Goal: Task Accomplishment & Management: Use online tool/utility

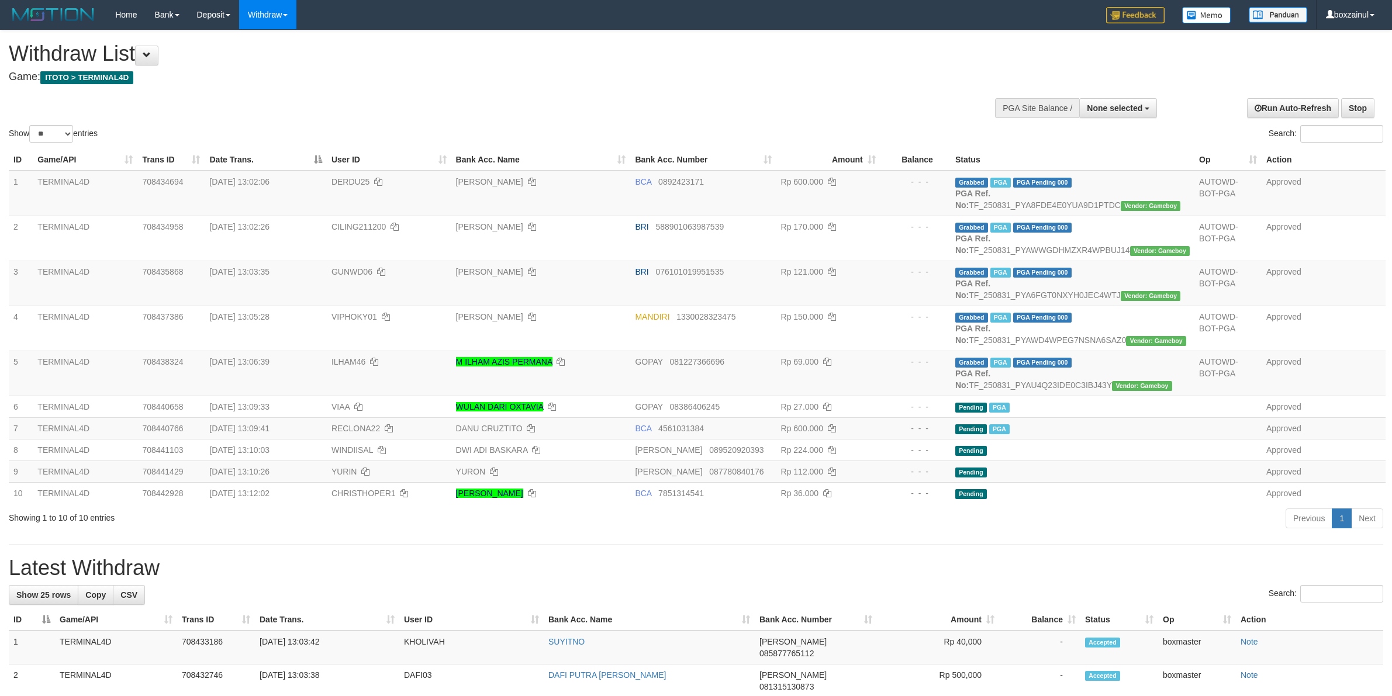
select select
select select "**"
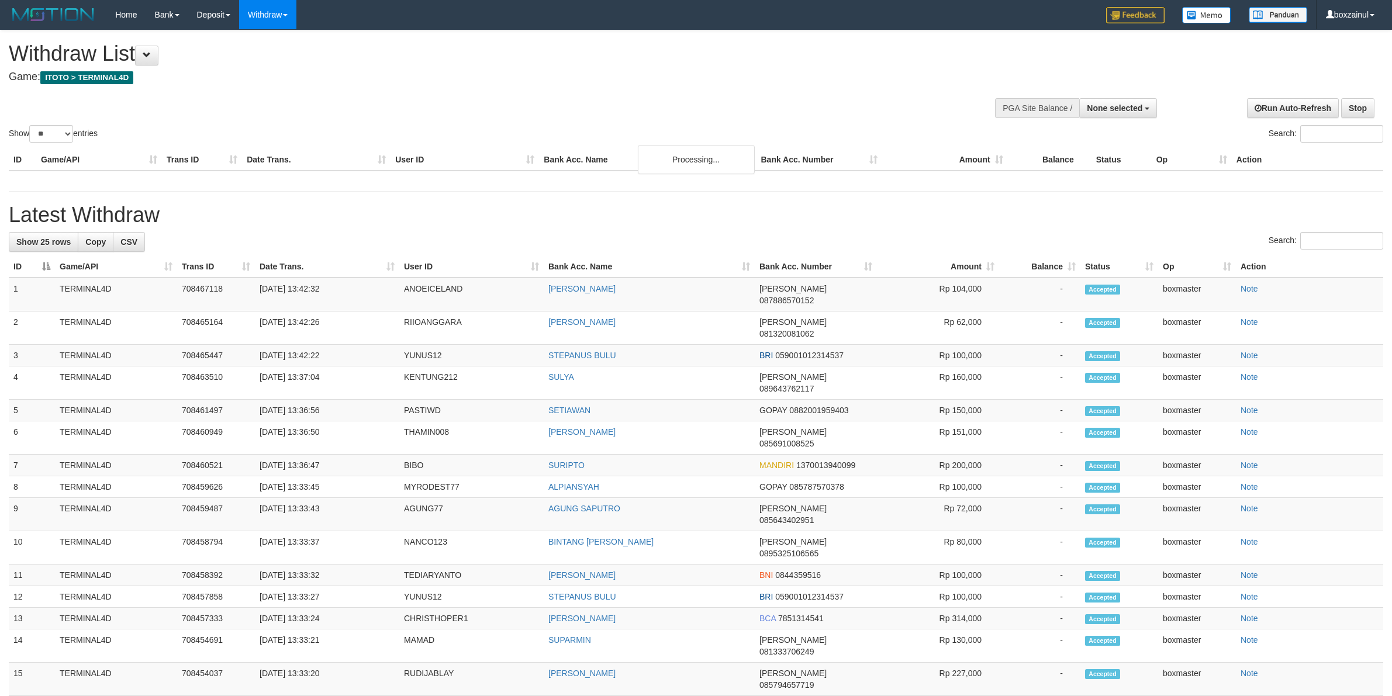
select select
select select "**"
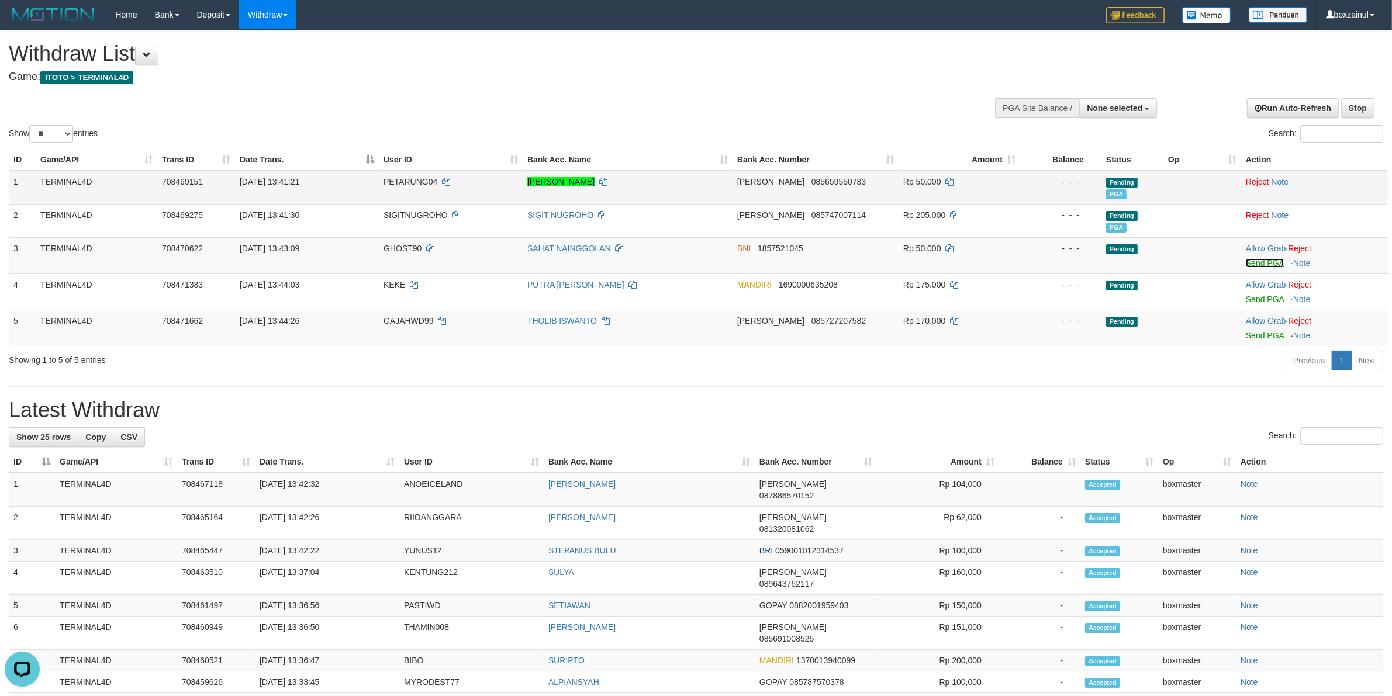
click at [1258, 261] on link "Send PGA" at bounding box center [1265, 262] width 38 height 9
click at [1273, 261] on link "Send PGA" at bounding box center [1265, 262] width 38 height 9
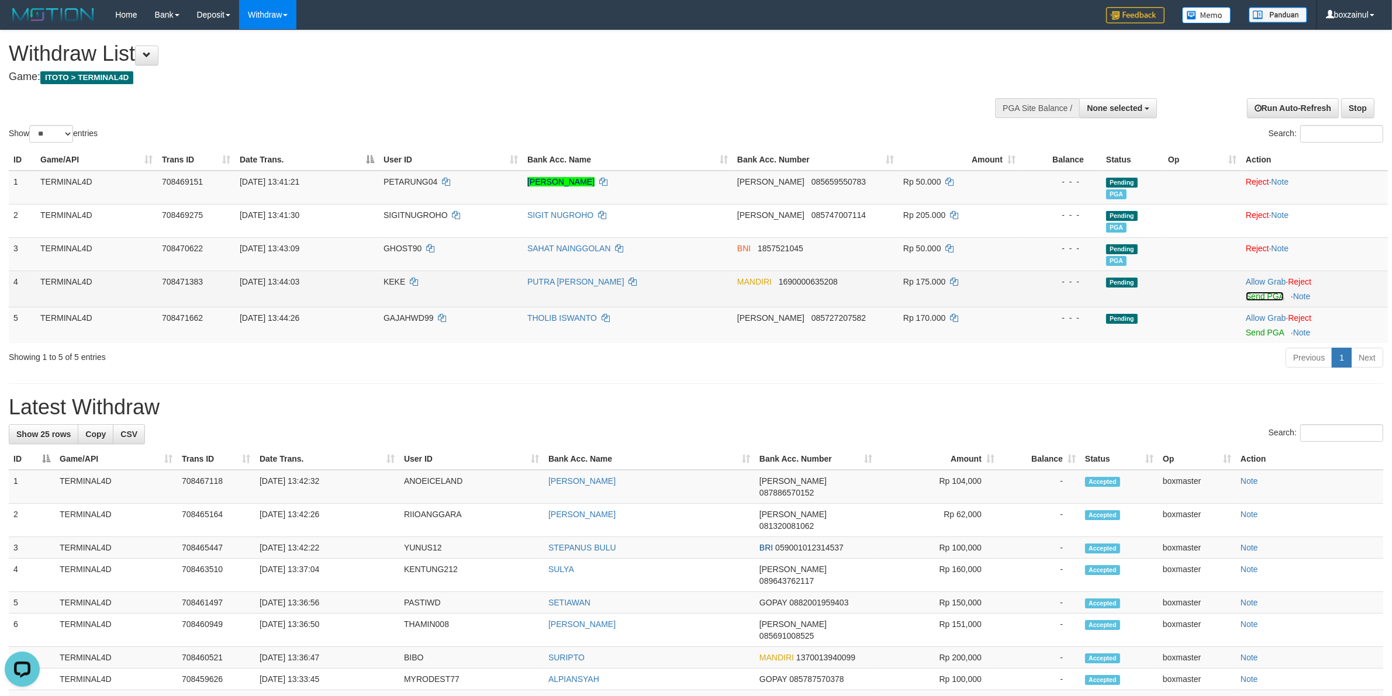
click at [1273, 292] on link "Send PGA" at bounding box center [1265, 296] width 38 height 9
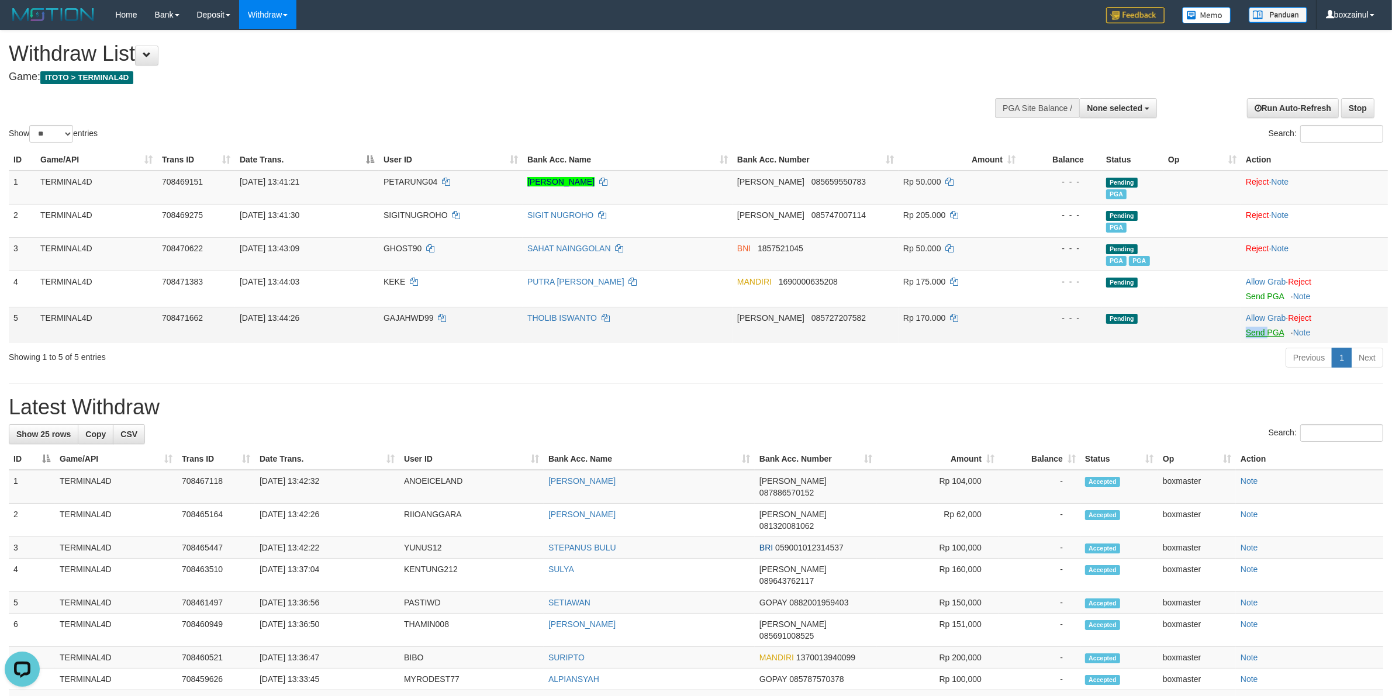
drag, startPoint x: 1269, startPoint y: 327, endPoint x: 1261, endPoint y: 327, distance: 7.6
click at [1268, 326] on td "Allow Grab · Reject Send PGA · Note" at bounding box center [1314, 325] width 147 height 36
click at [1263, 332] on link "Send PGA" at bounding box center [1265, 329] width 38 height 9
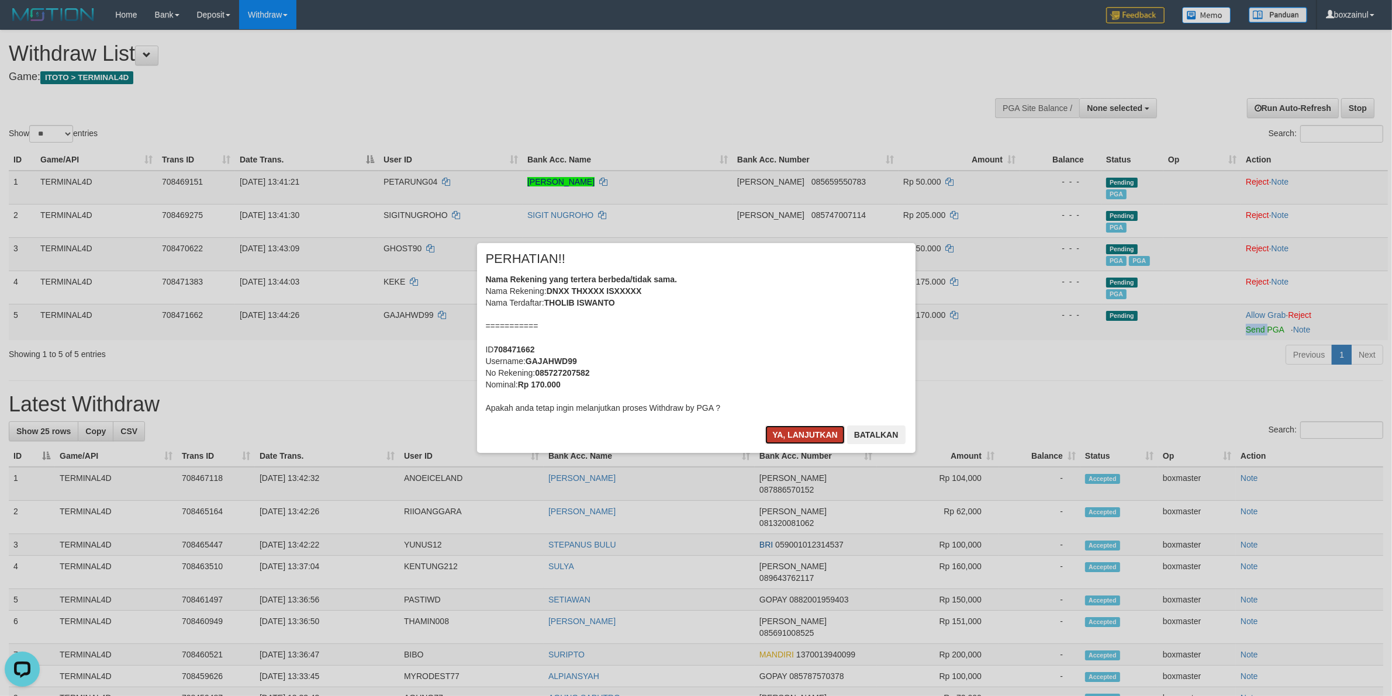
click at [799, 437] on button "Ya, lanjutkan" at bounding box center [805, 435] width 80 height 19
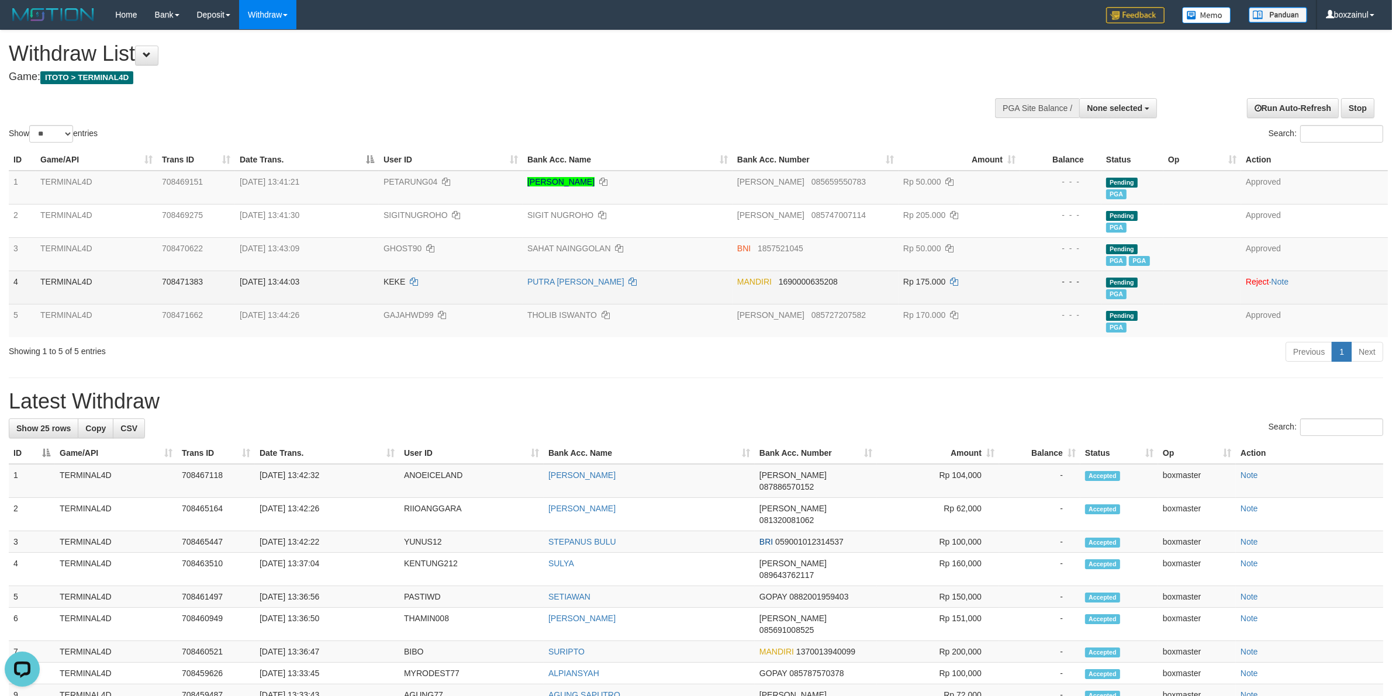
click at [629, 282] on td "PUTRA [PERSON_NAME]" at bounding box center [628, 287] width 210 height 33
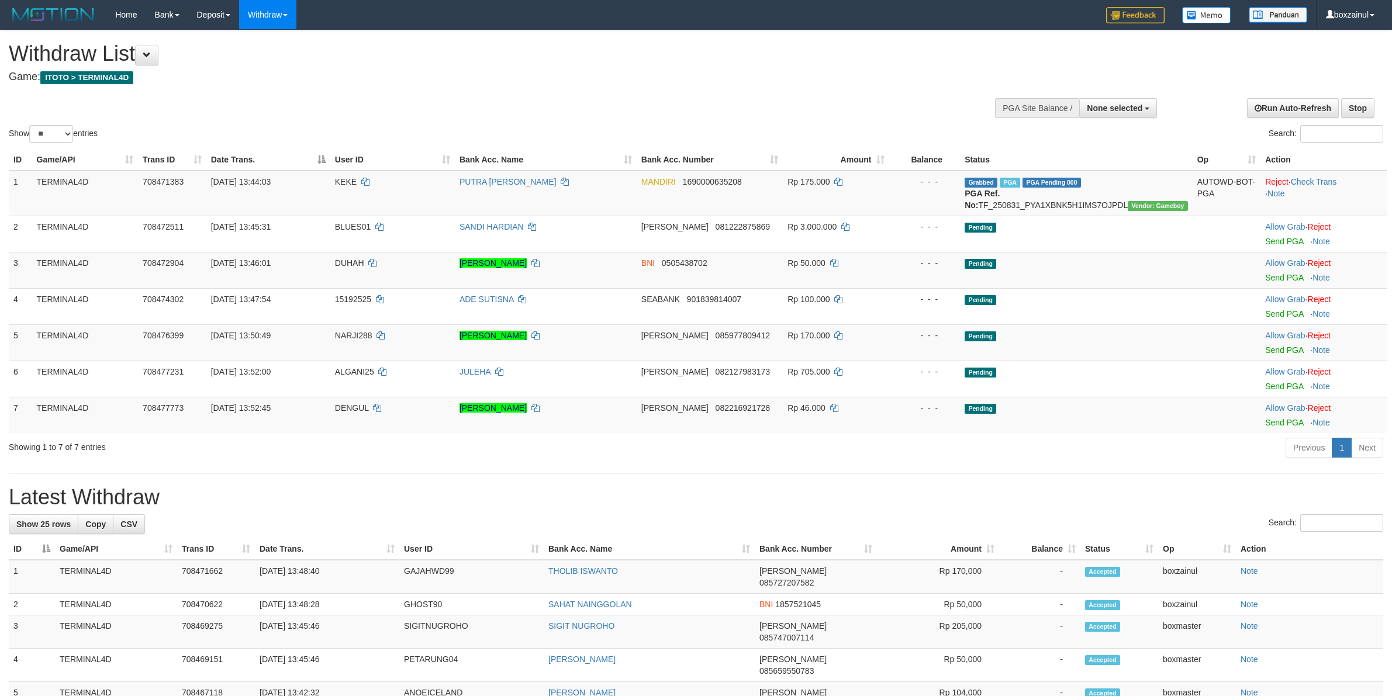
select select
select select "**"
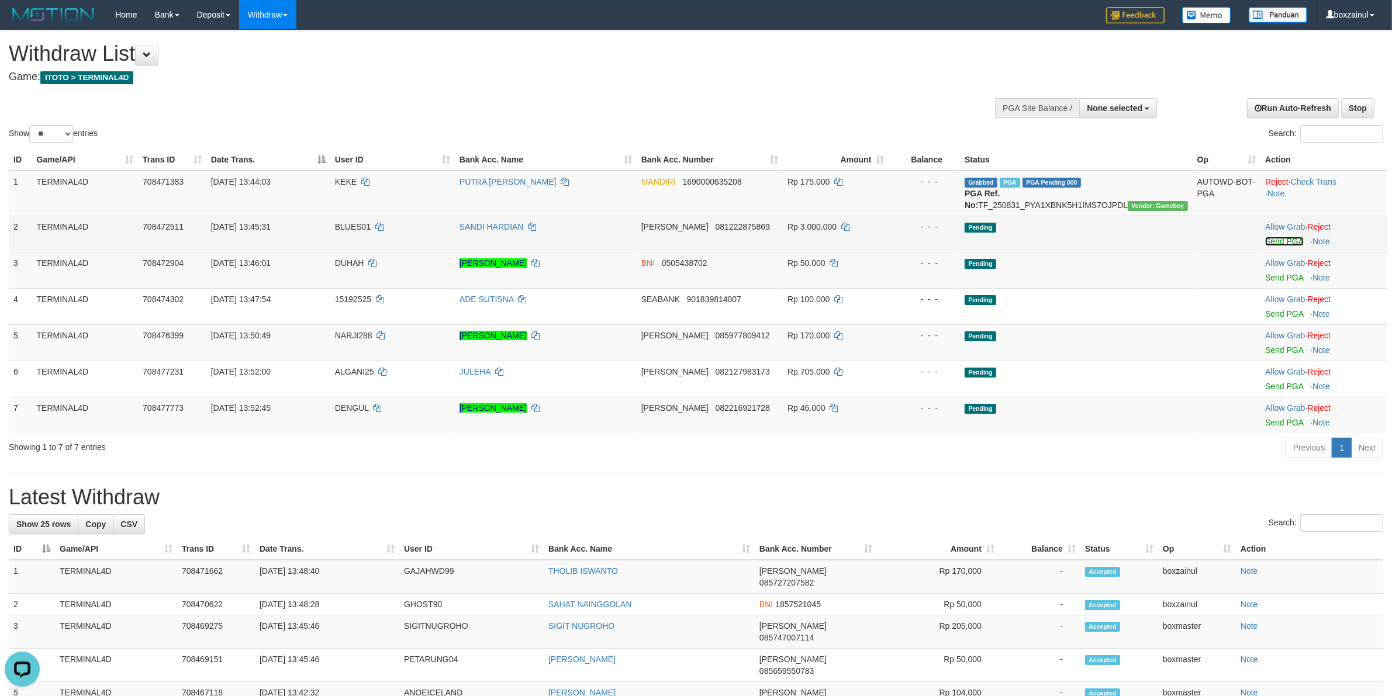
click at [1293, 246] on link "Send PGA" at bounding box center [1284, 241] width 38 height 9
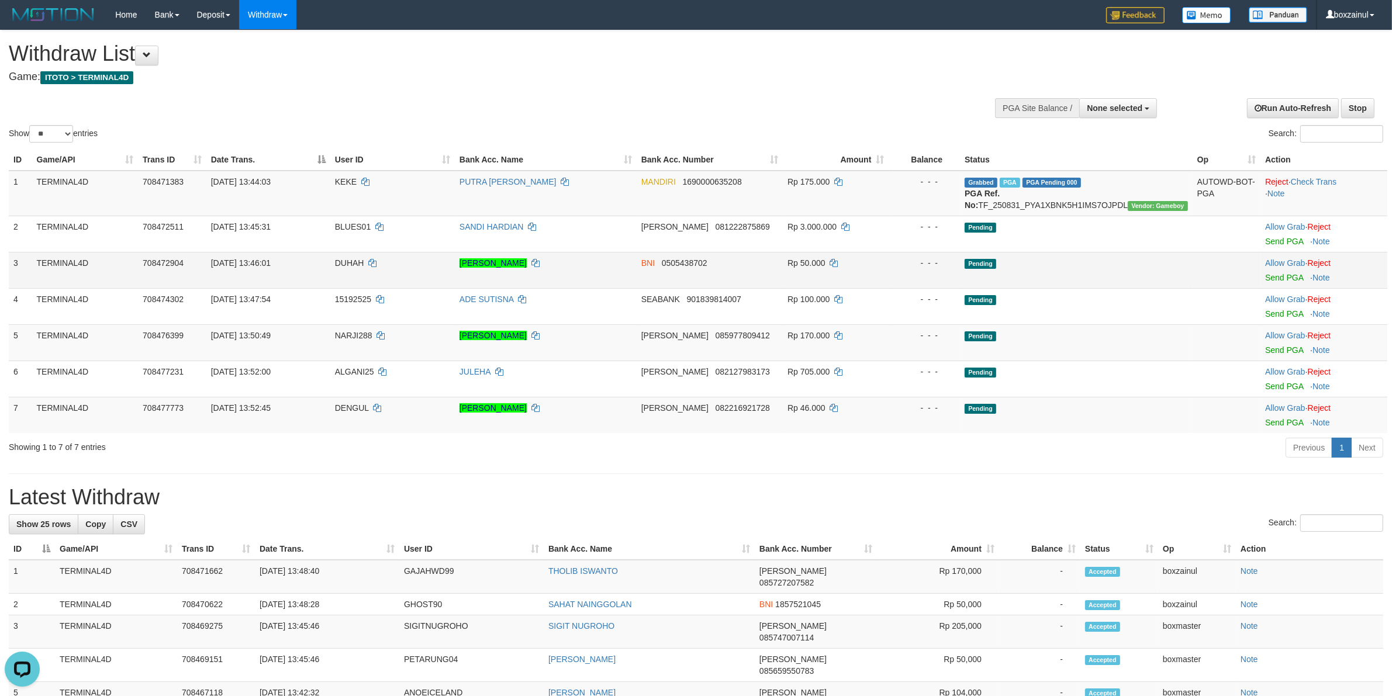
click at [1282, 288] on td "Allow Grab · Reject Send PGA · Note" at bounding box center [1324, 270] width 127 height 36
click at [1281, 282] on link "Send PGA" at bounding box center [1284, 277] width 38 height 9
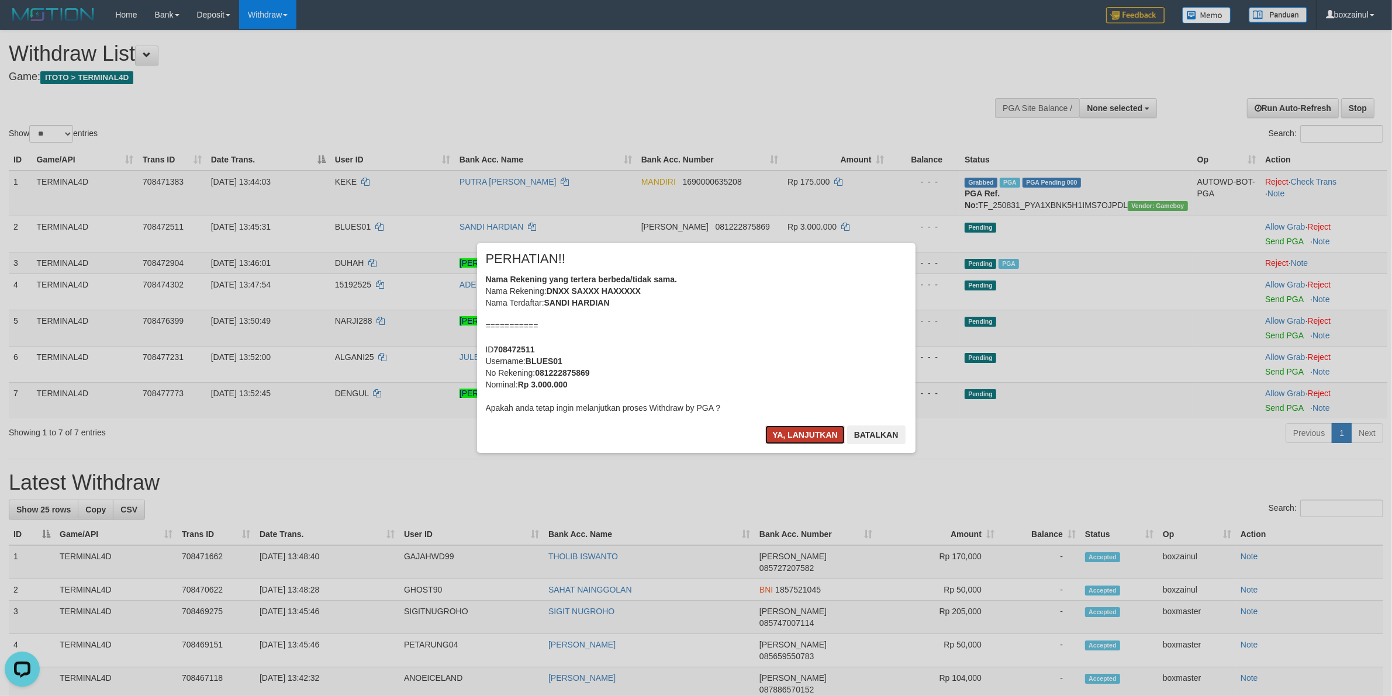
click at [800, 431] on button "Ya, lanjutkan" at bounding box center [805, 435] width 80 height 19
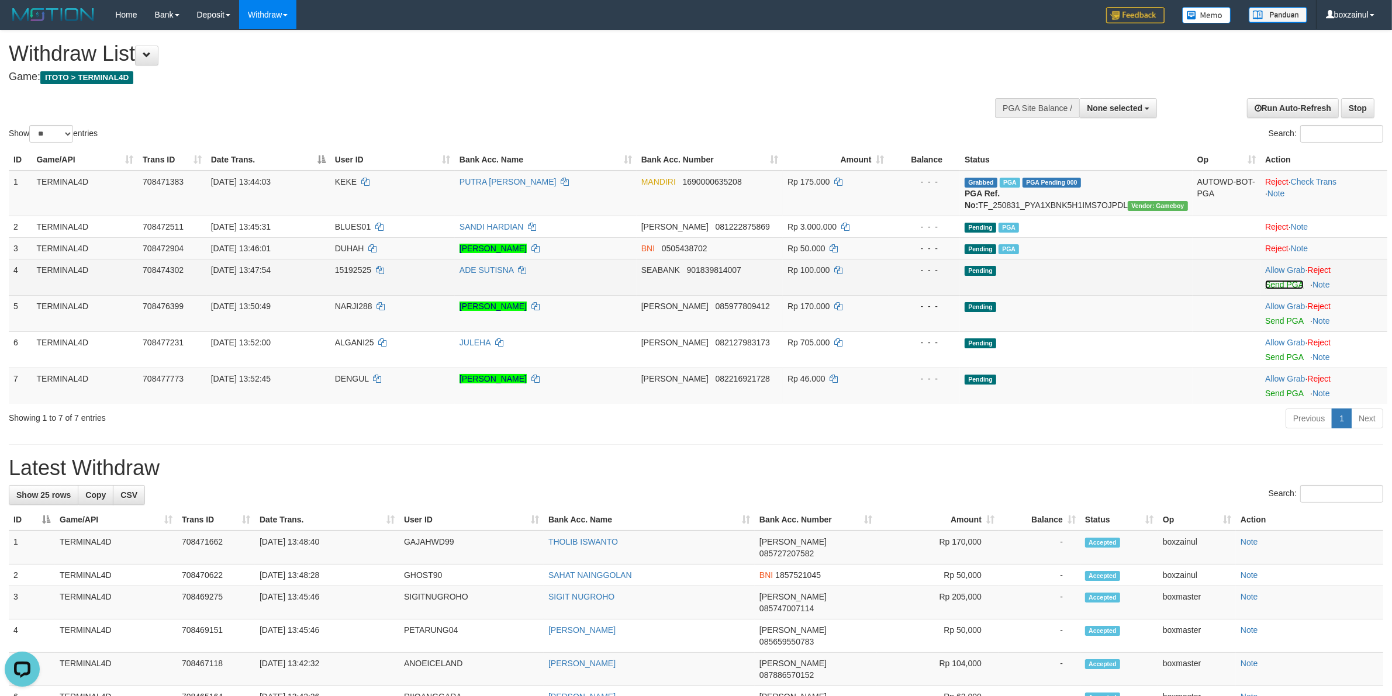
click at [1288, 289] on link "Send PGA" at bounding box center [1284, 284] width 38 height 9
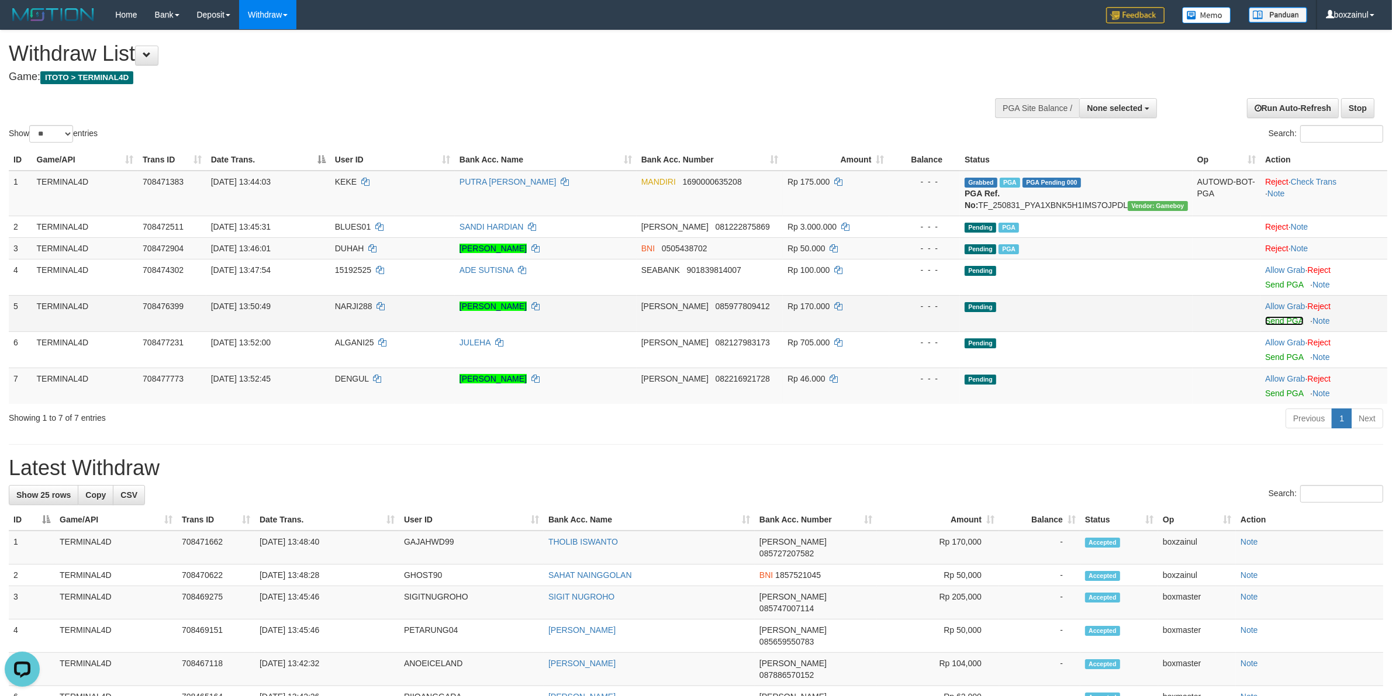
drag, startPoint x: 1288, startPoint y: 331, endPoint x: 1275, endPoint y: 325, distance: 14.1
click at [1287, 331] on tbody "1 TERMINAL4D 708471383 31/08/2025 13:44:03 KEKE PUTRA WIJAYA MANDIRI 1690000635…" at bounding box center [698, 287] width 1379 height 233
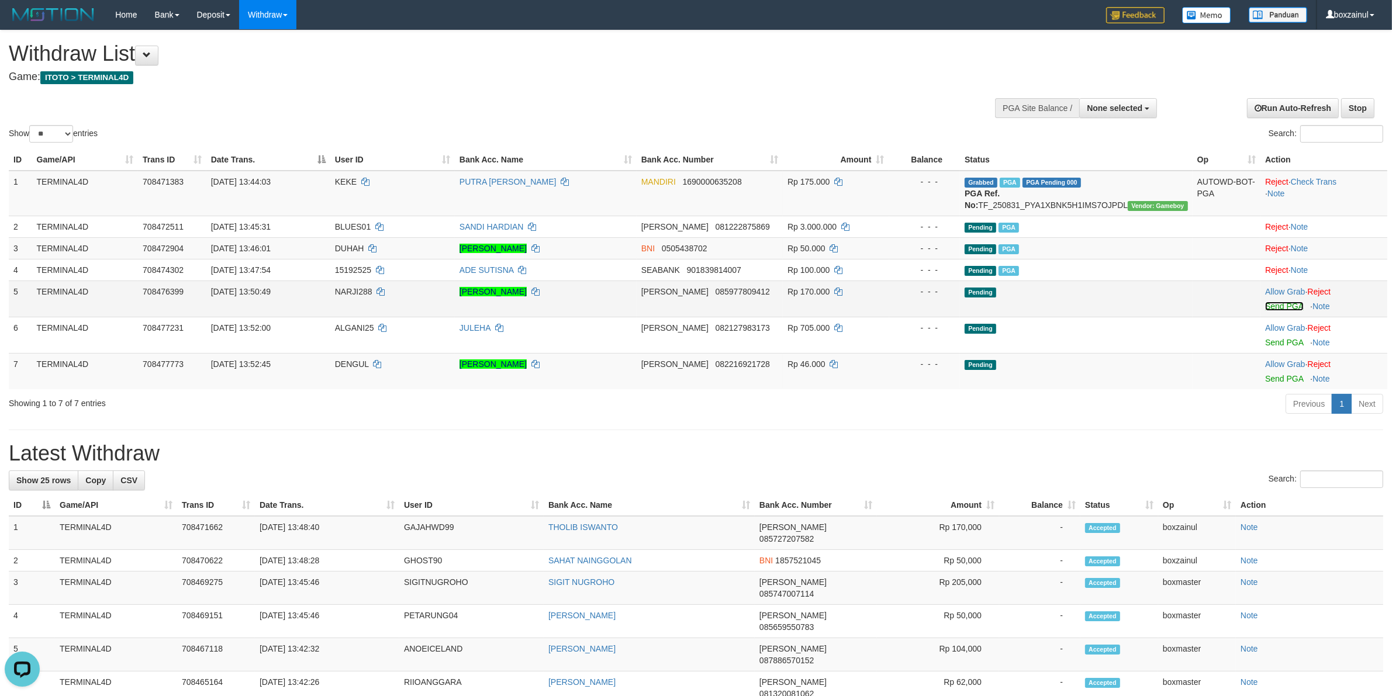
click at [1279, 311] on link "Send PGA" at bounding box center [1284, 306] width 38 height 9
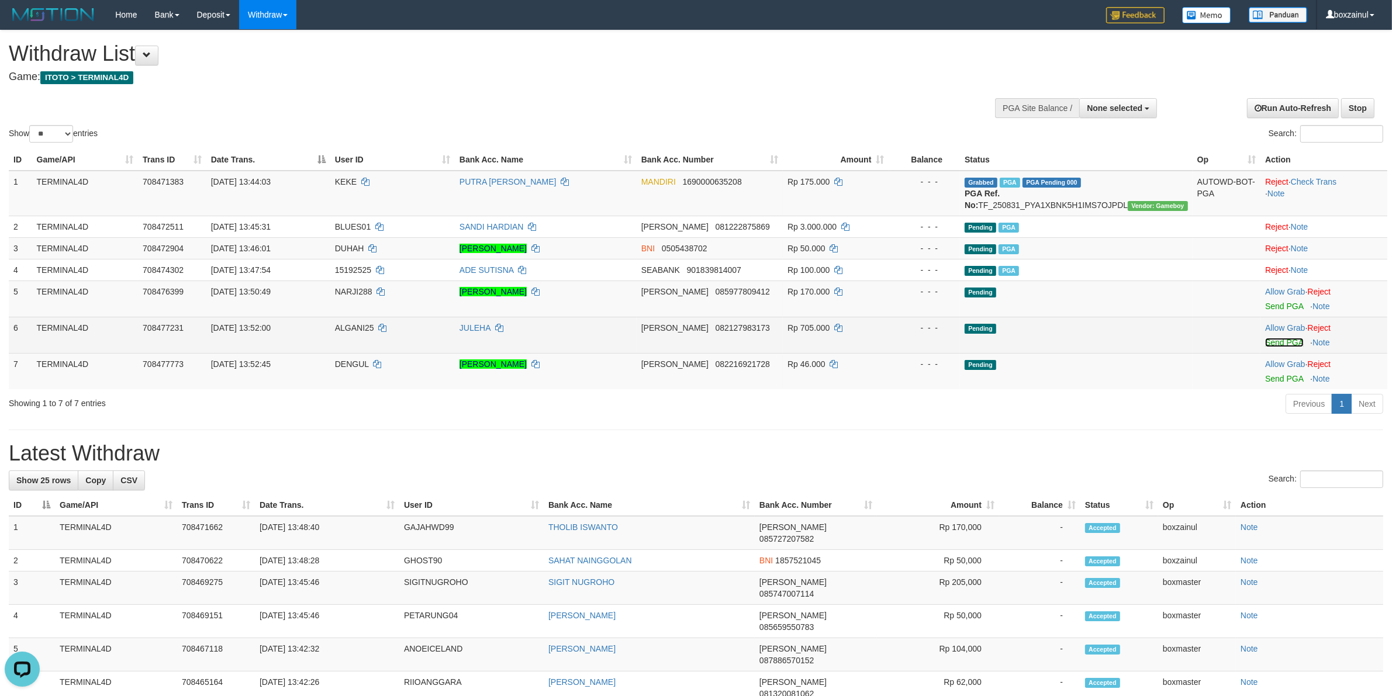
click at [1268, 347] on link "Send PGA" at bounding box center [1284, 342] width 38 height 9
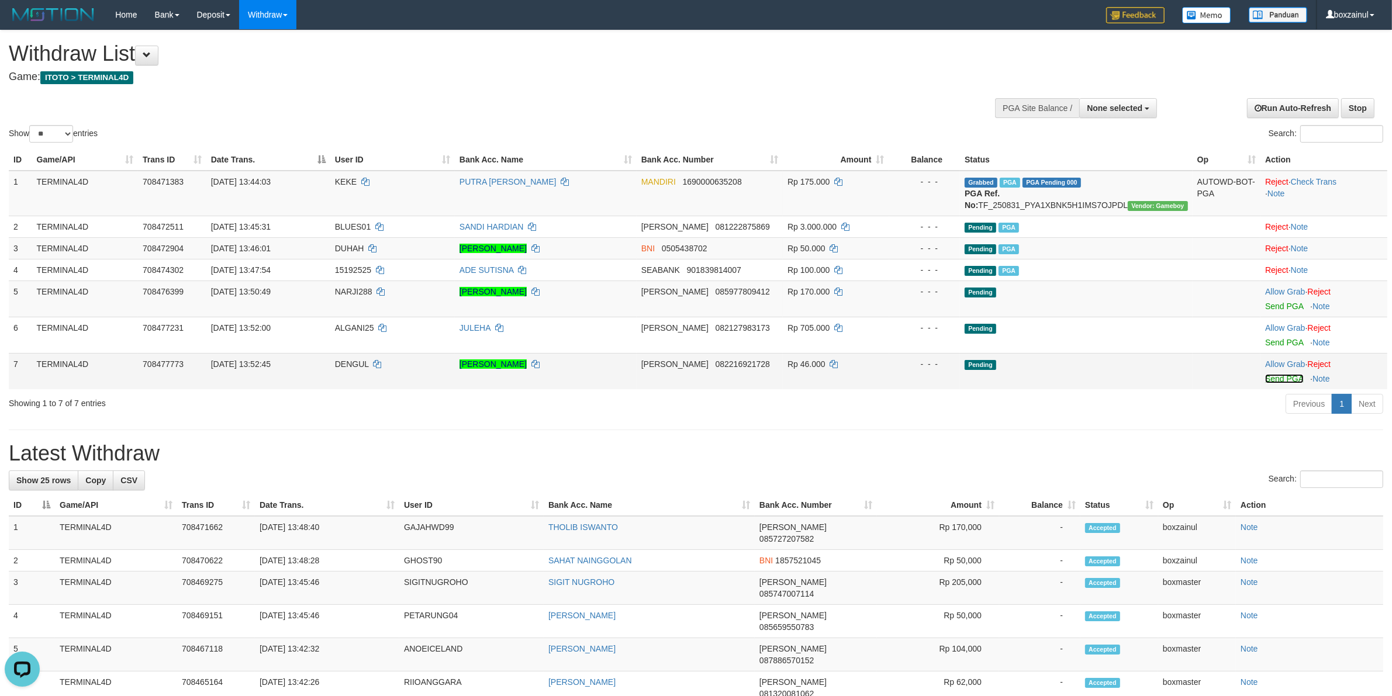
click at [1279, 384] on link "Send PGA" at bounding box center [1284, 378] width 38 height 9
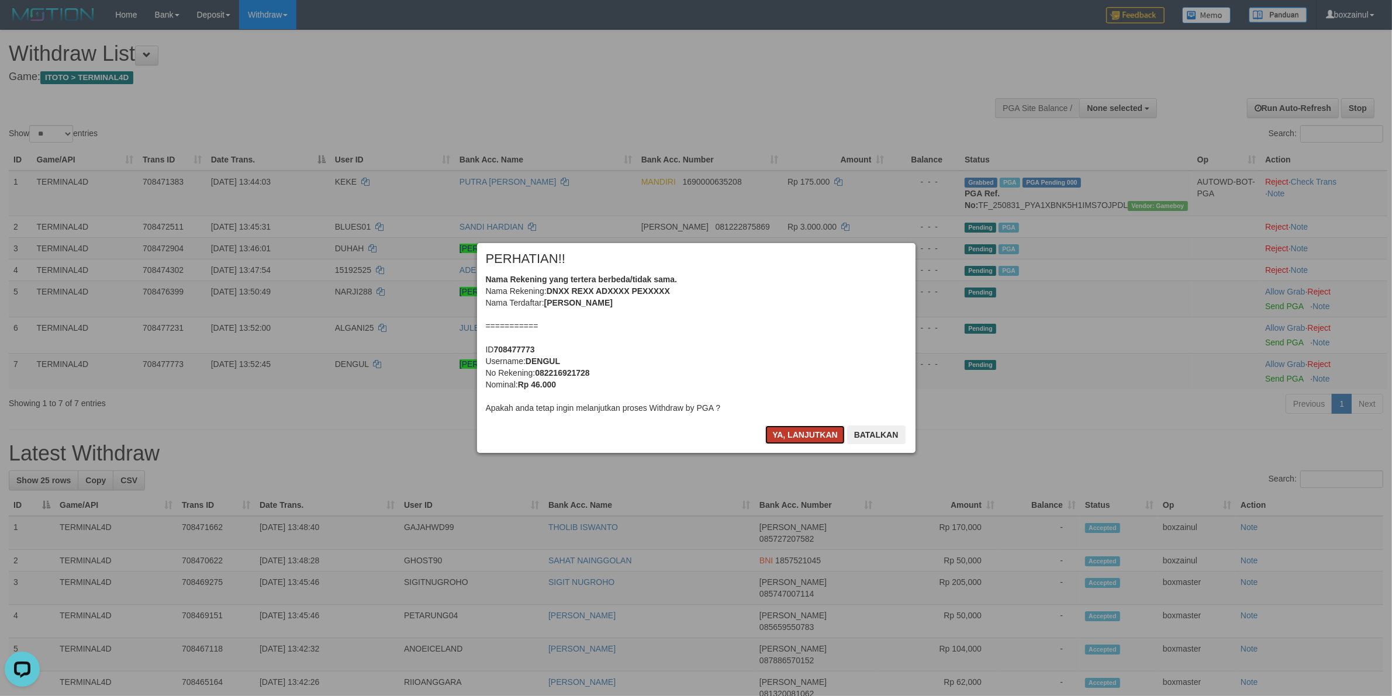
click at [833, 433] on button "Ya, lanjutkan" at bounding box center [805, 435] width 80 height 19
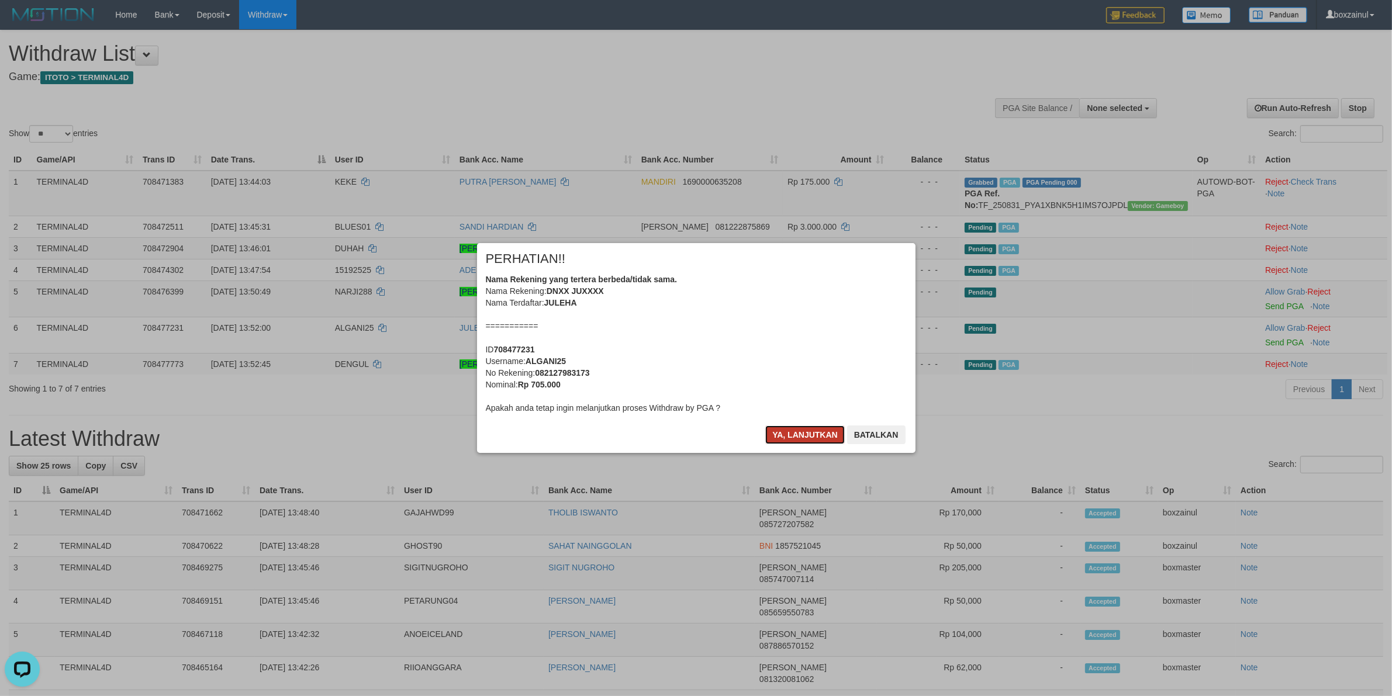
click at [781, 437] on button "Ya, lanjutkan" at bounding box center [805, 435] width 80 height 19
click at [781, 437] on div "× PERHATIAN!! Nama Rekening yang tertera berbeda/tidak sama. Nama Rekening: DNX…" at bounding box center [696, 347] width 456 height 209
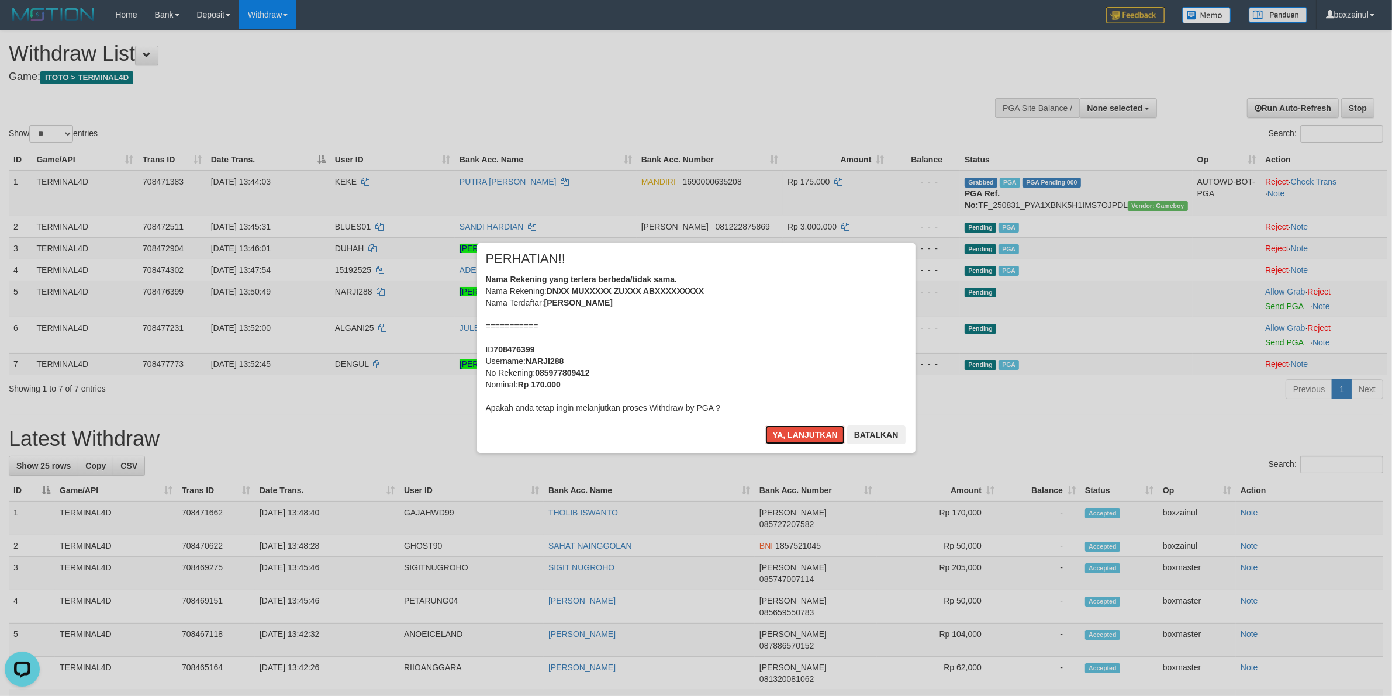
click at [781, 437] on button "Ya, lanjutkan" at bounding box center [805, 435] width 80 height 19
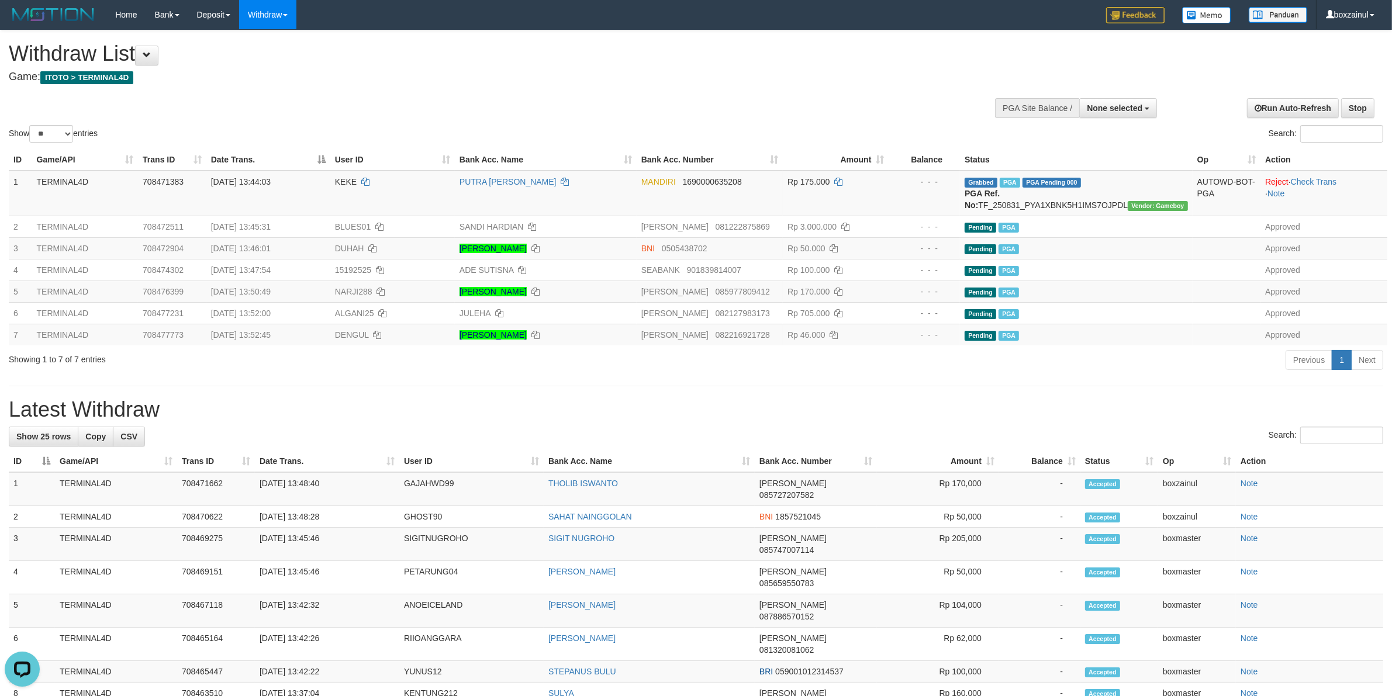
drag, startPoint x: 891, startPoint y: 59, endPoint x: 512, endPoint y: 67, distance: 379.0
click at [891, 59] on h1 "Withdraw List" at bounding box center [463, 53] width 908 height 23
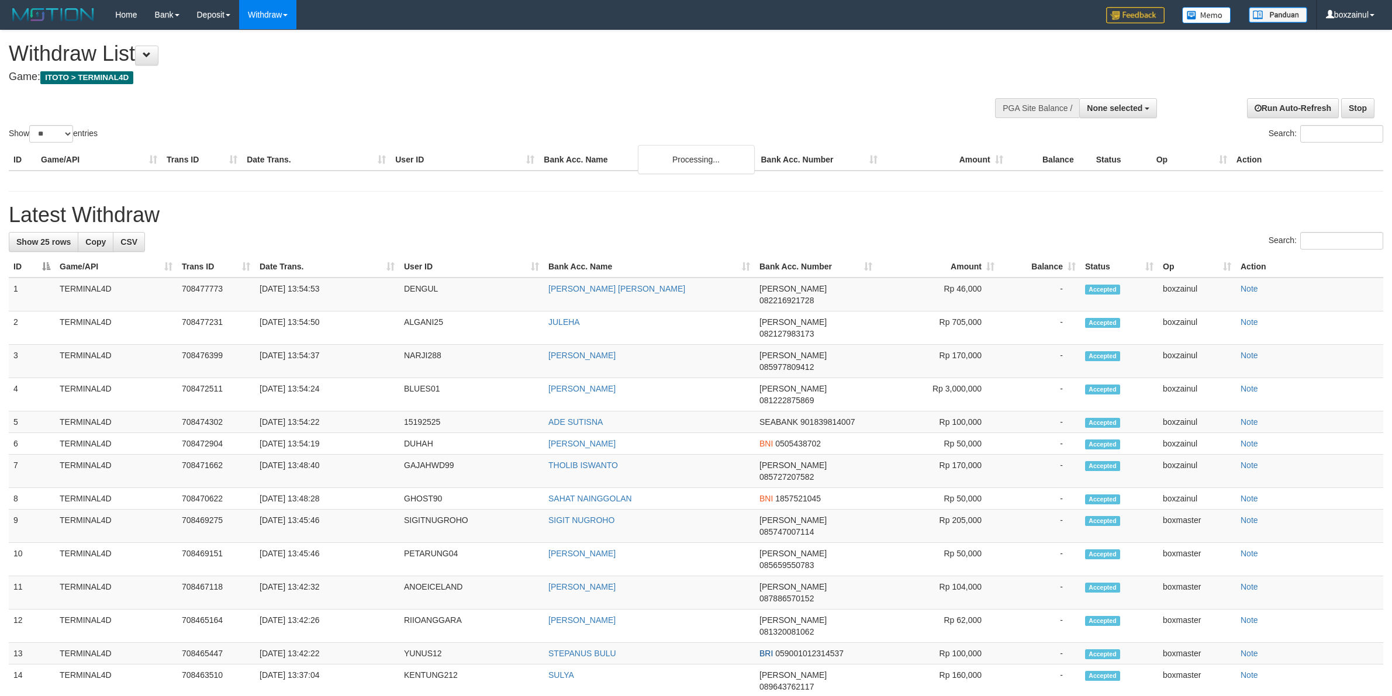
select select
select select "**"
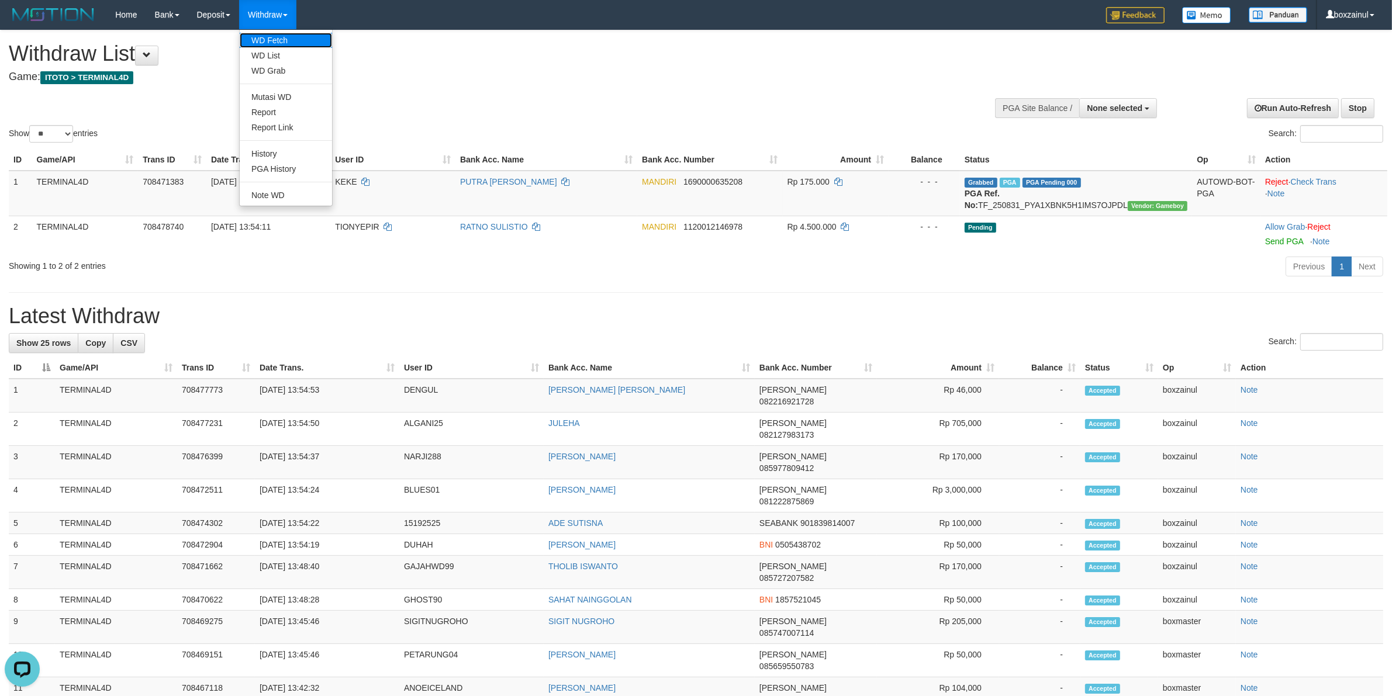
click at [266, 40] on link "WD Fetch" at bounding box center [286, 40] width 92 height 15
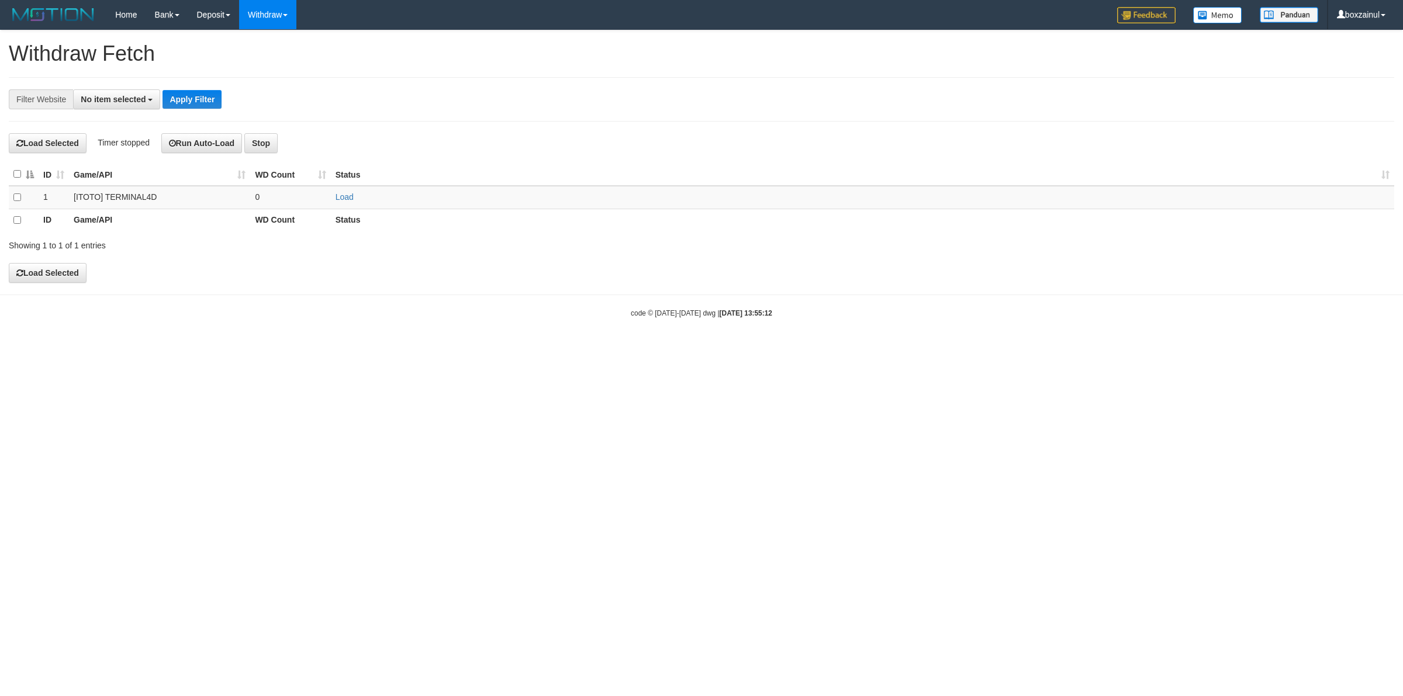
select select
click at [323, 348] on html "Toggle navigation Home Bank Account List Load By Website Group [ITOTO] TERMINAL…" at bounding box center [701, 174] width 1403 height 348
click at [293, 50] on link "WD List" at bounding box center [286, 55] width 92 height 15
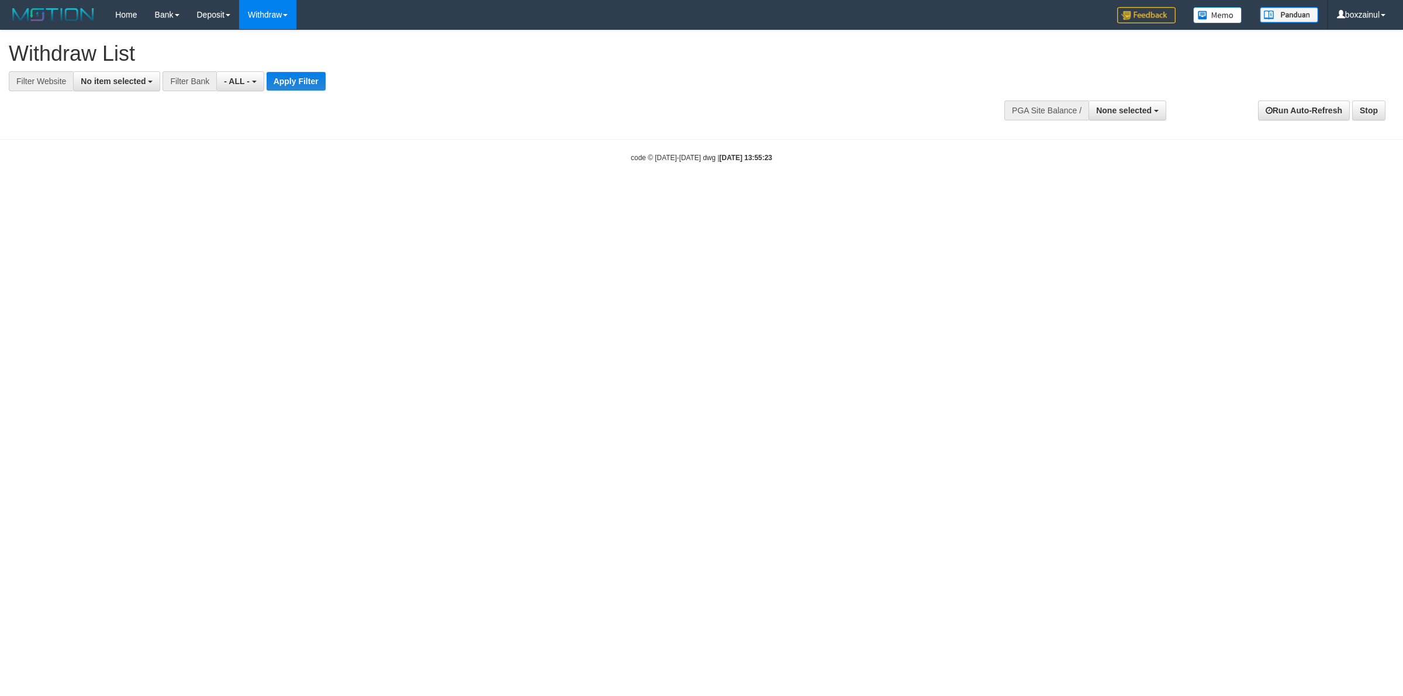
select select
click at [130, 94] on div "**********" at bounding box center [701, 78] width 1403 height 97
click at [129, 80] on span "No item selected" at bounding box center [113, 81] width 65 height 9
click at [133, 156] on label "[ITOTO] TERMINAL4D" at bounding box center [131, 159] width 114 height 16
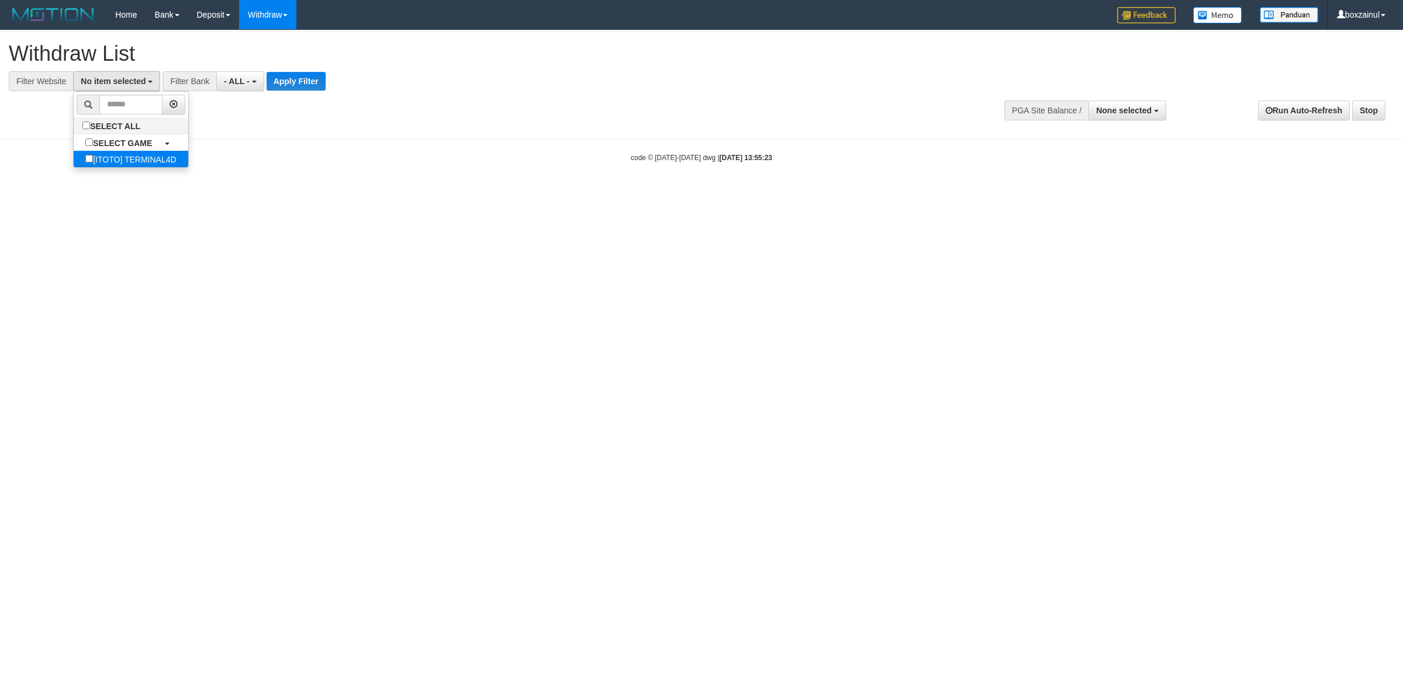
select select "****"
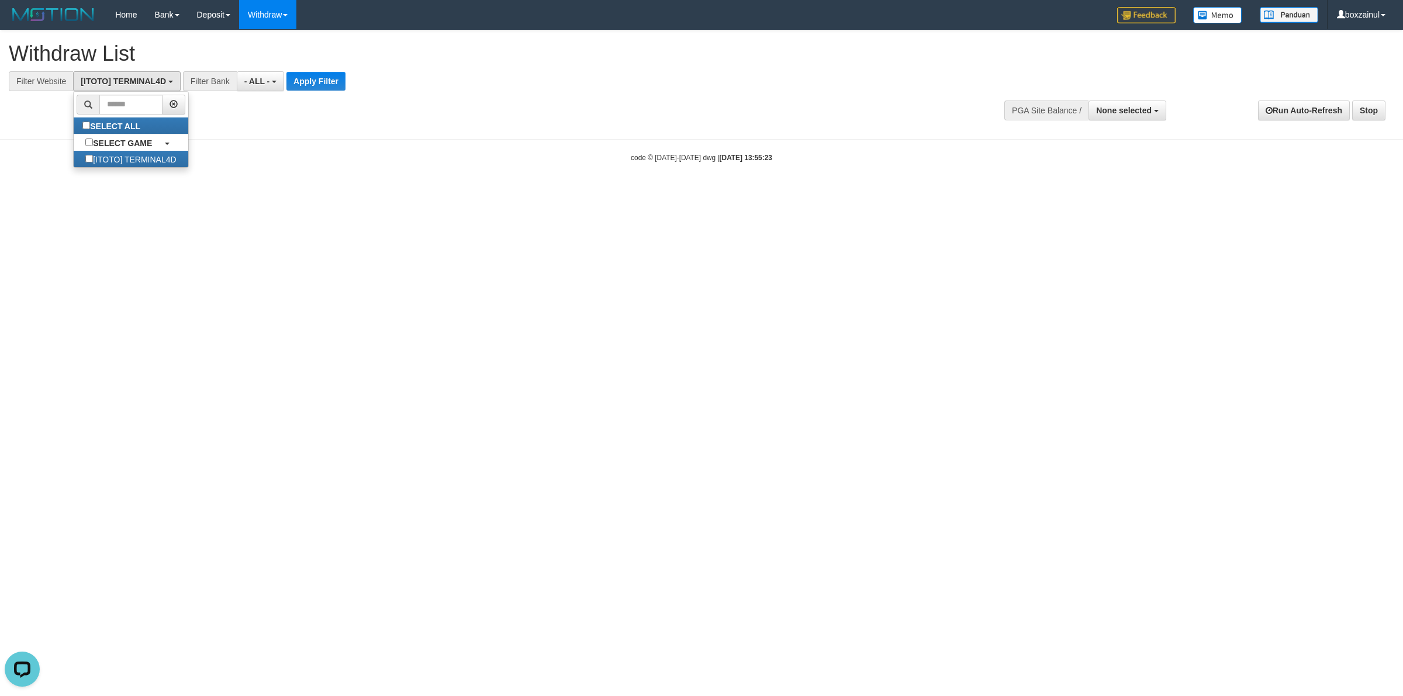
scroll to position [10, 0]
click at [310, 82] on button "Apply Filter" at bounding box center [316, 81] width 59 height 19
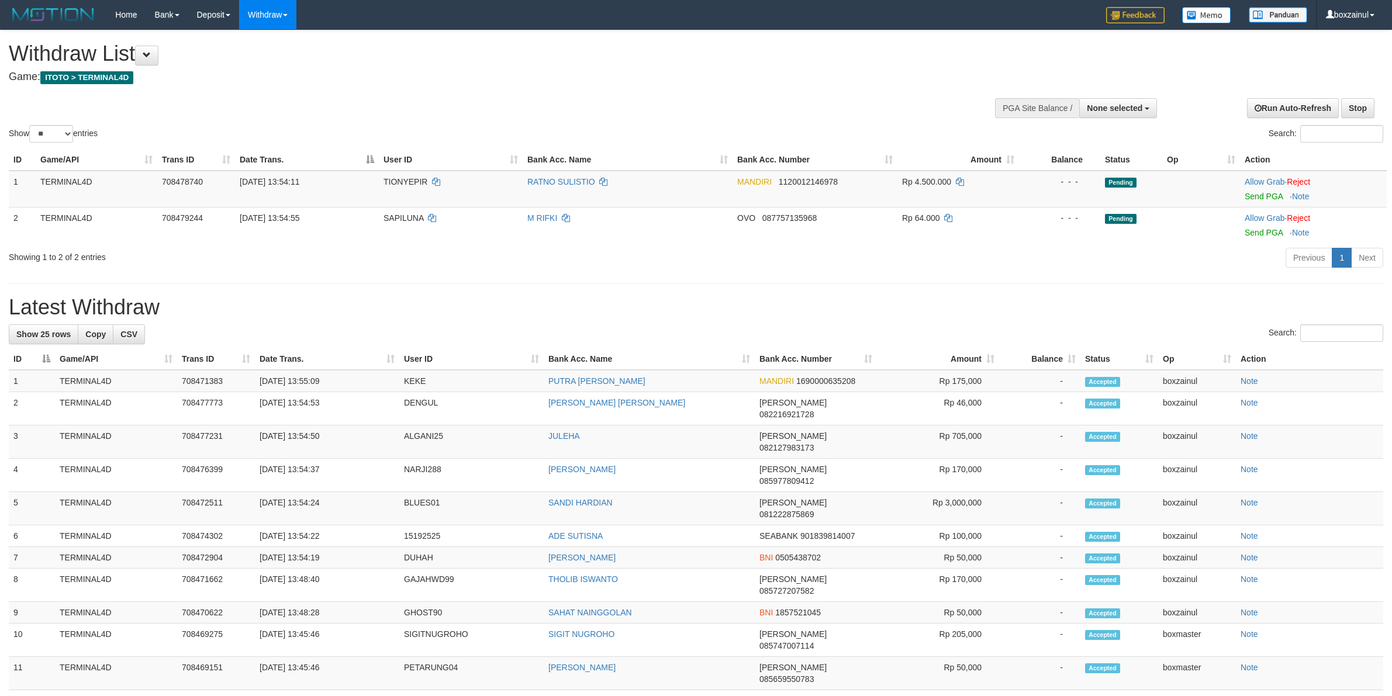
select select
select select "**"
click at [705, 272] on div "**********" at bounding box center [696, 585] width 1392 height 1111
click at [267, 34] on link "WD Fetch" at bounding box center [286, 40] width 92 height 15
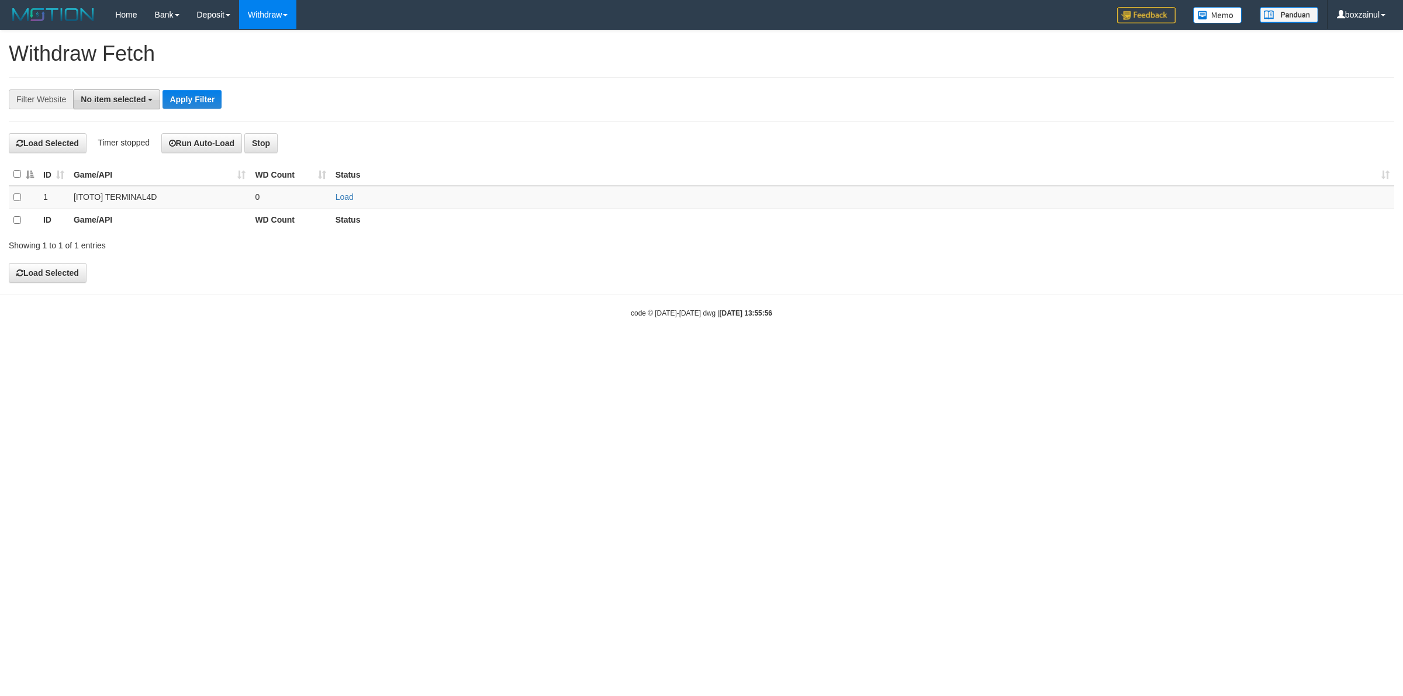
click at [141, 96] on span "No item selected" at bounding box center [113, 99] width 65 height 9
click at [142, 173] on label "[ITOTO] TERMINAL4D" at bounding box center [131, 177] width 114 height 16
select select "****"
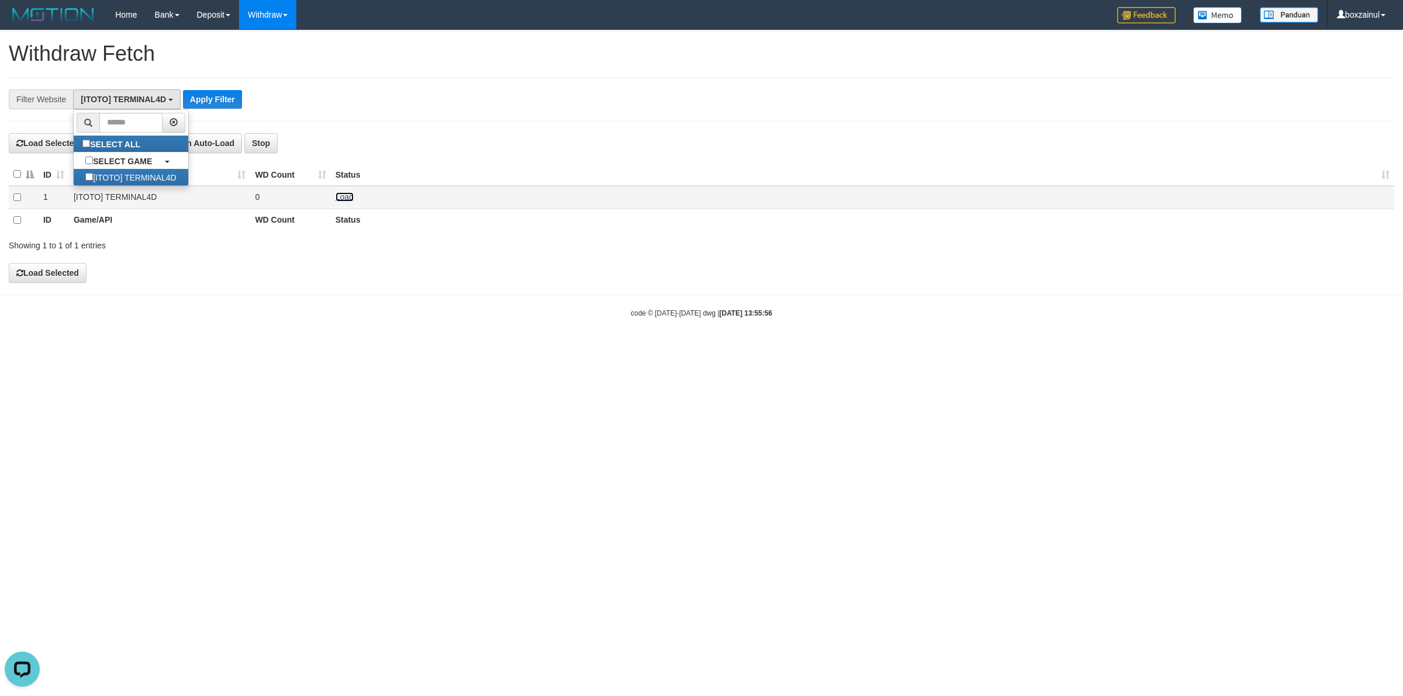
click at [340, 194] on link "Load" at bounding box center [345, 196] width 18 height 9
click at [388, 98] on div "**********" at bounding box center [702, 99] width 1386 height 44
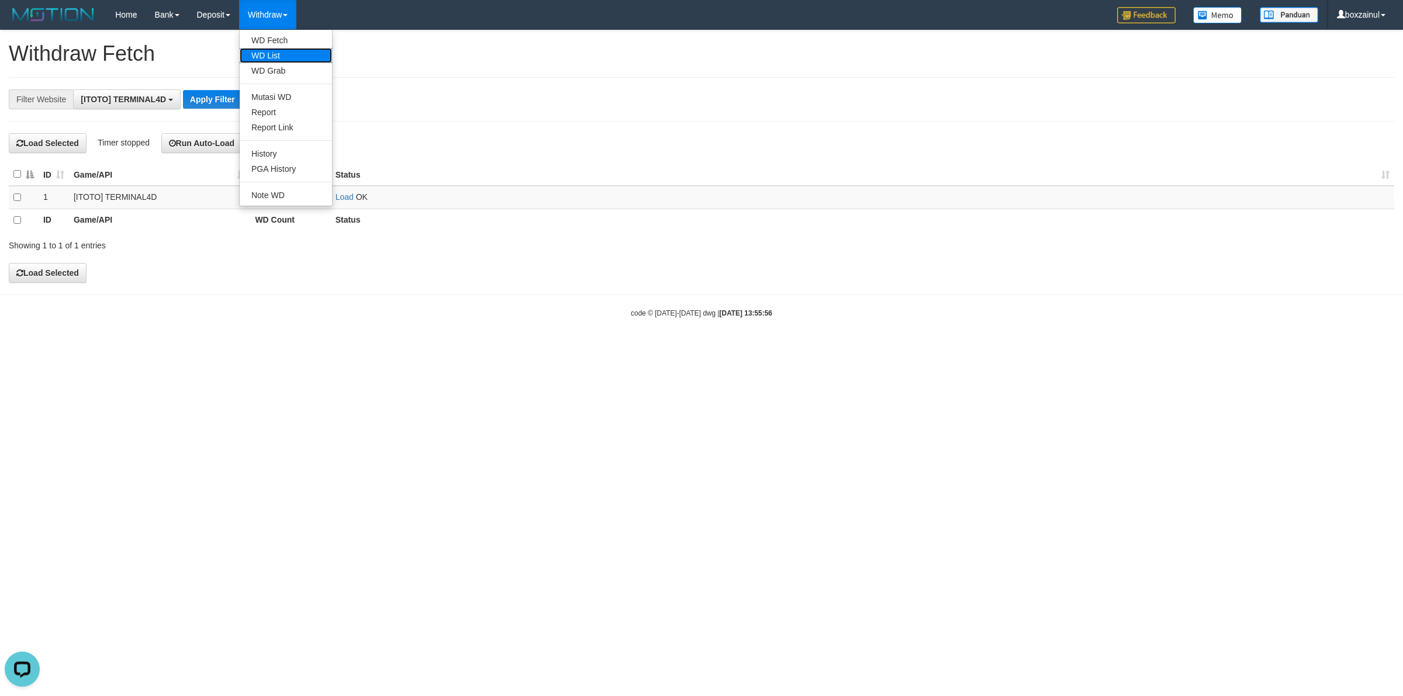
click at [284, 54] on link "WD List" at bounding box center [286, 55] width 92 height 15
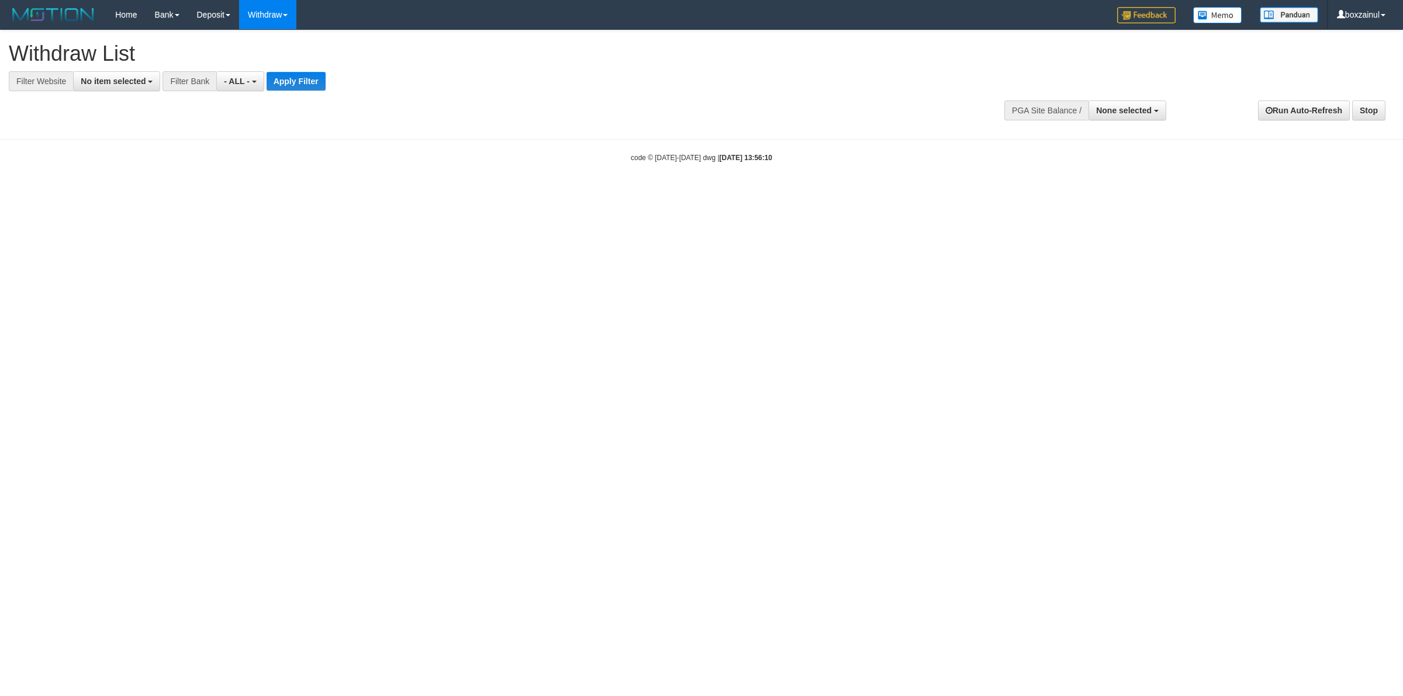
select select
click at [127, 85] on span "No item selected" at bounding box center [113, 81] width 65 height 9
click at [132, 152] on label "[ITOTO] TERMINAL4D" at bounding box center [131, 159] width 114 height 16
select select "****"
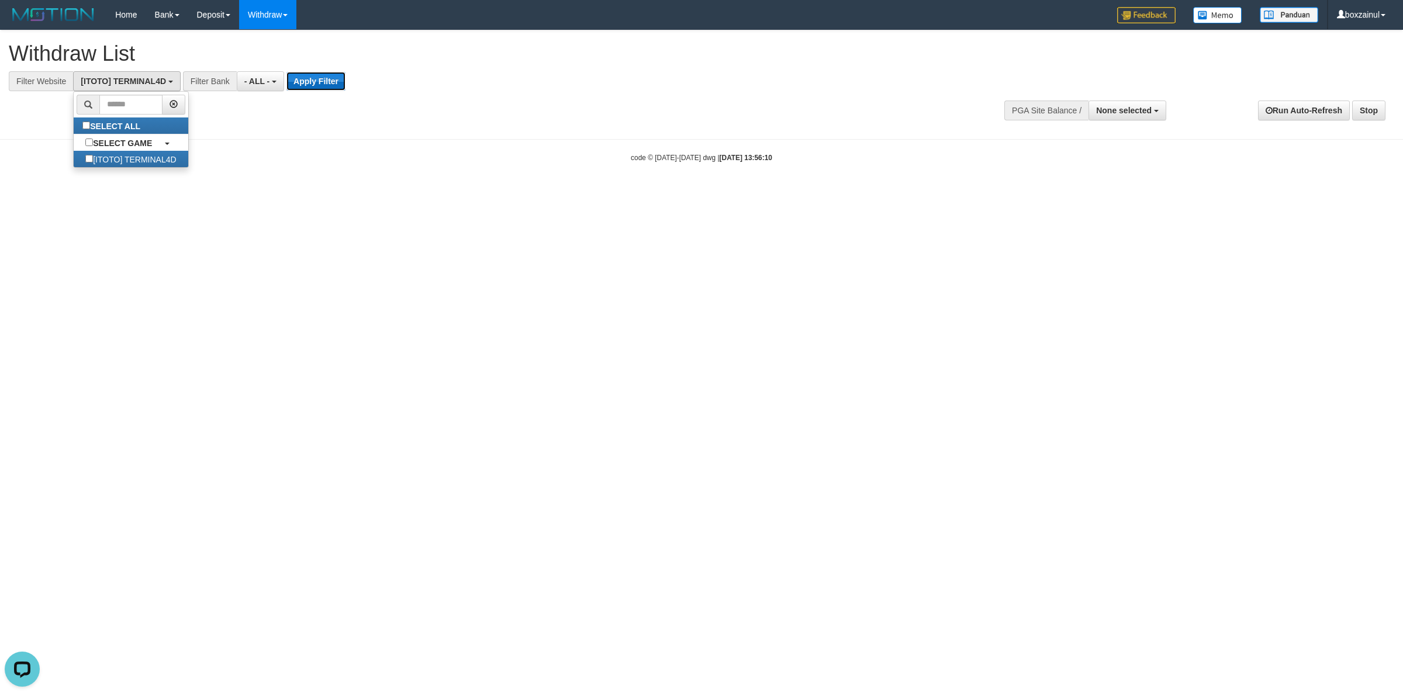
click at [319, 77] on button "Apply Filter" at bounding box center [316, 81] width 59 height 19
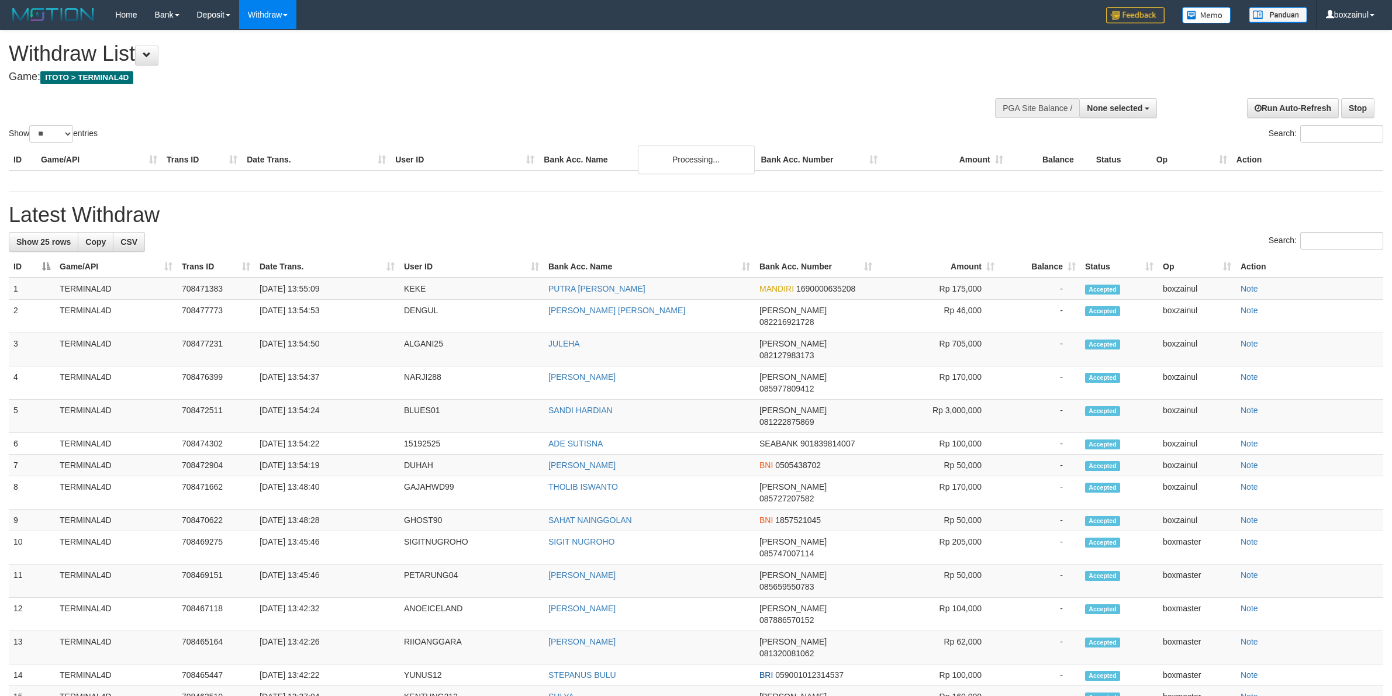
select select
select select "**"
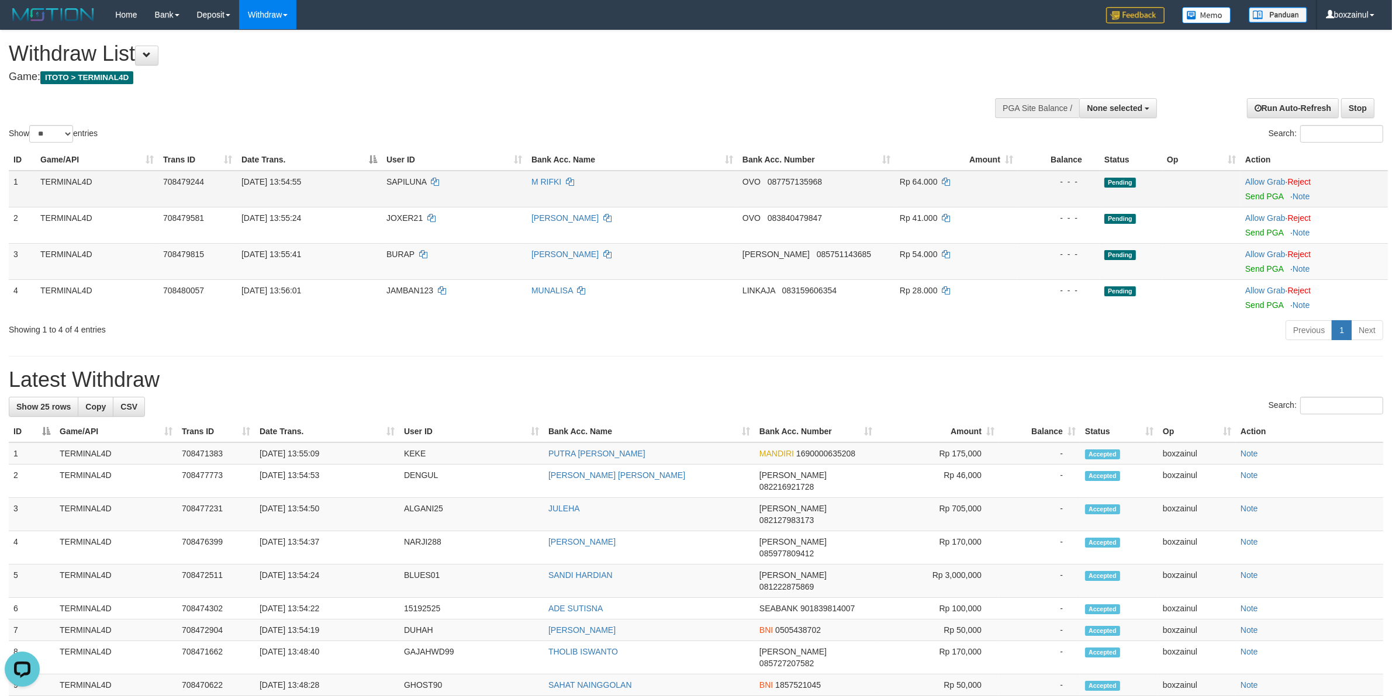
click at [398, 185] on span "SAPILUNA" at bounding box center [407, 181] width 40 height 9
copy td "SAPILUNA"
click at [360, 335] on div "Showing 1 to 4 of 4 entries" at bounding box center [290, 327] width 563 height 16
click at [576, 42] on div "**********" at bounding box center [467, 59] width 916 height 58
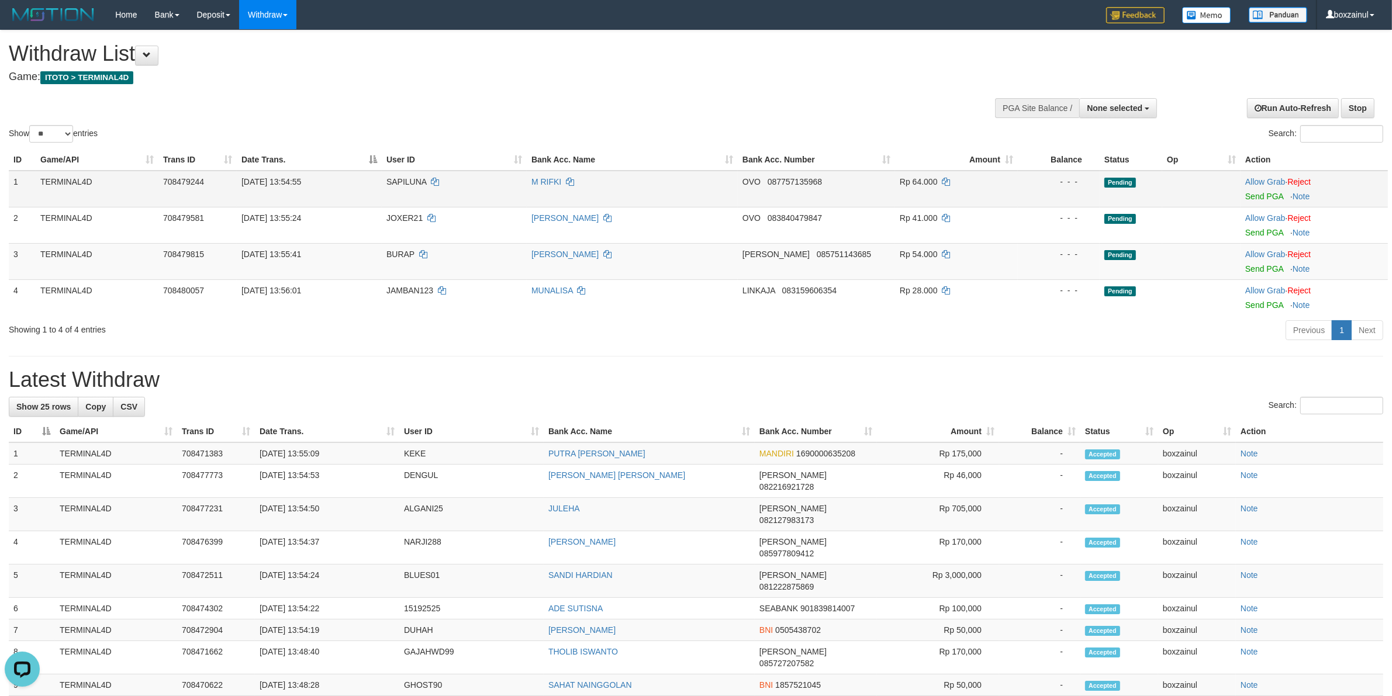
click at [404, 178] on span "SAPILUNA" at bounding box center [407, 181] width 40 height 9
copy td "SAPILUNA"
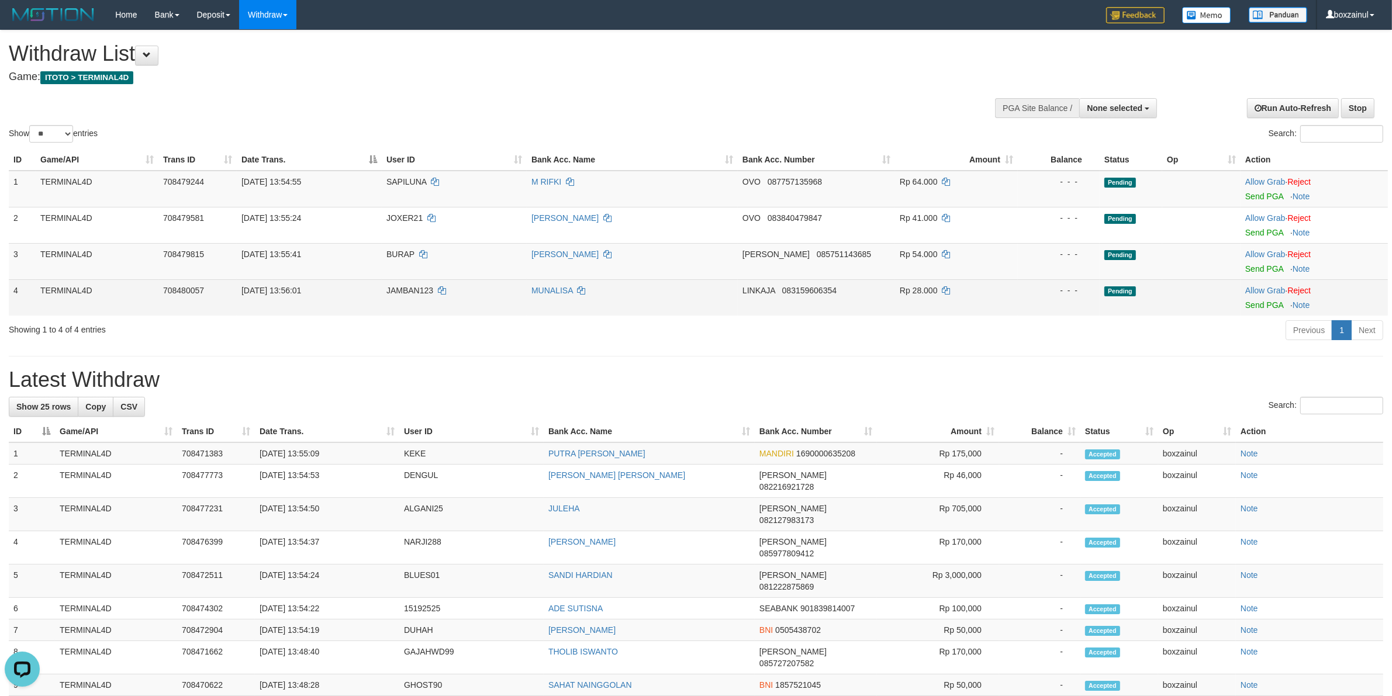
click at [425, 297] on td "JAMBAN123" at bounding box center [454, 298] width 145 height 36
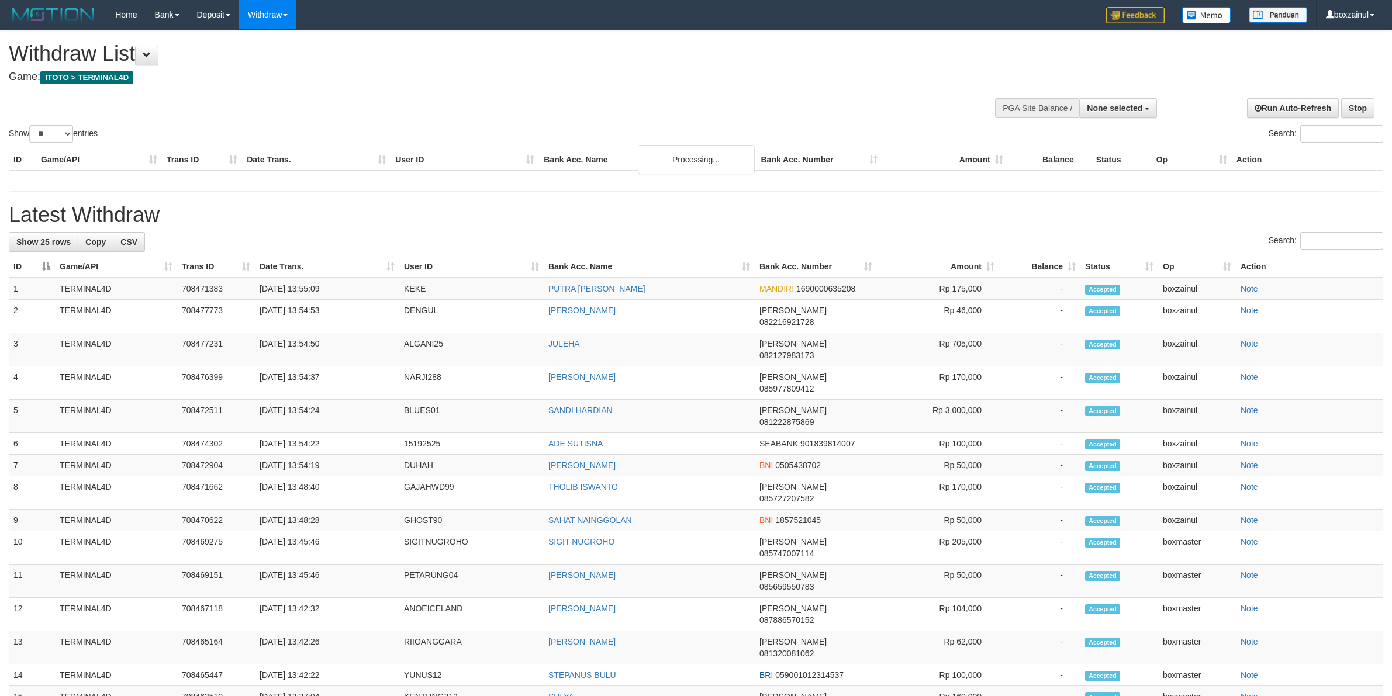
select select
select select "**"
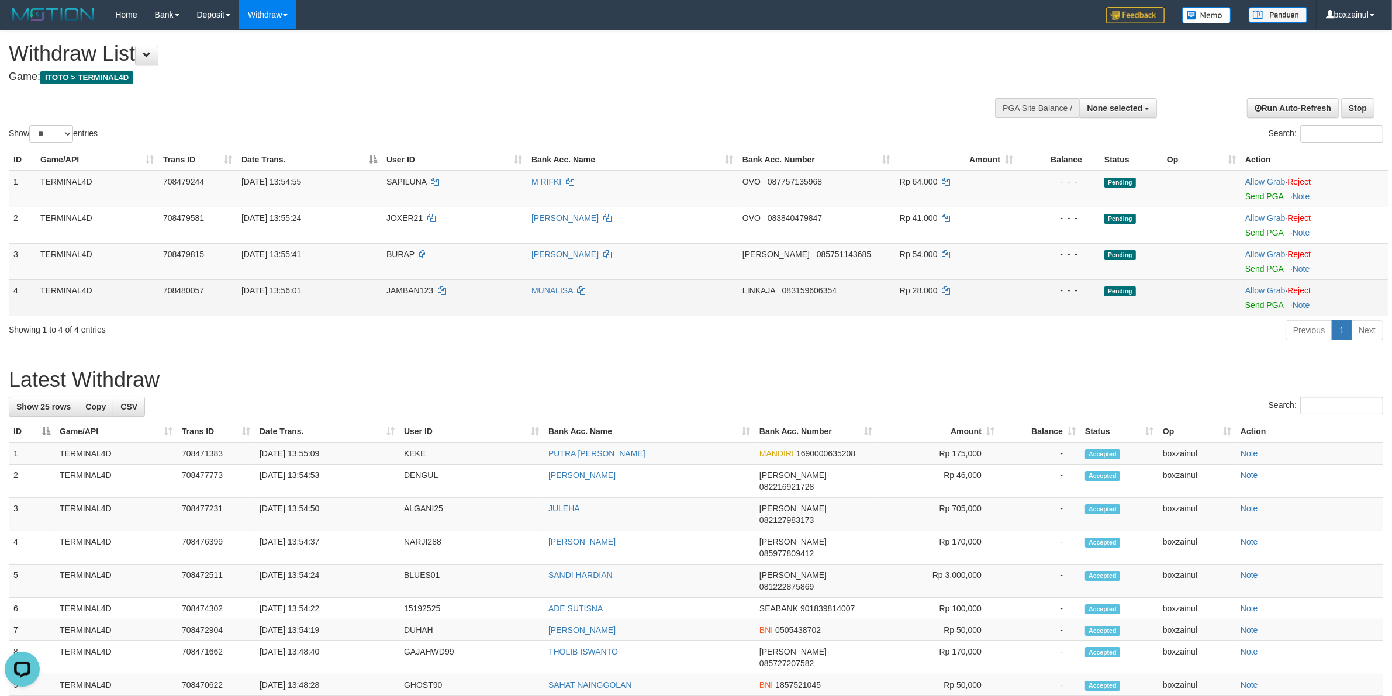
click at [994, 299] on td "Rp 28.000" at bounding box center [956, 298] width 123 height 36
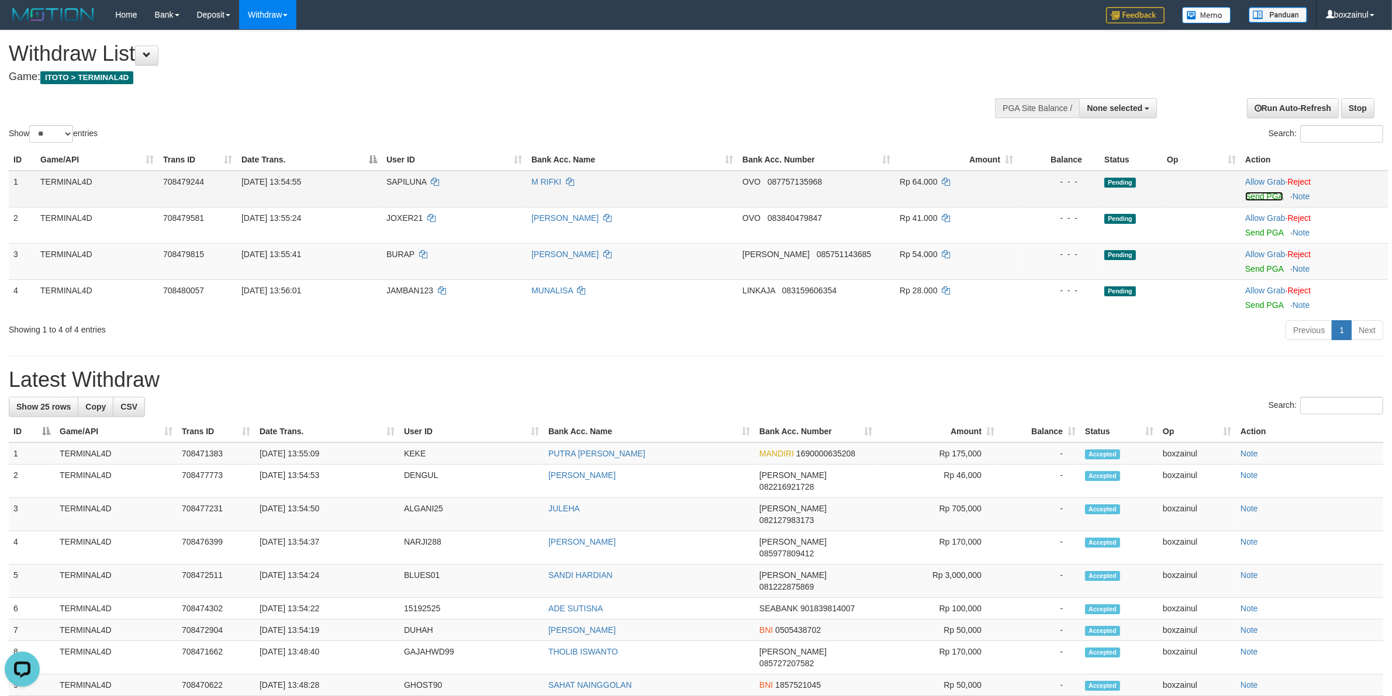
click at [1264, 193] on link "Send PGA" at bounding box center [1265, 196] width 38 height 9
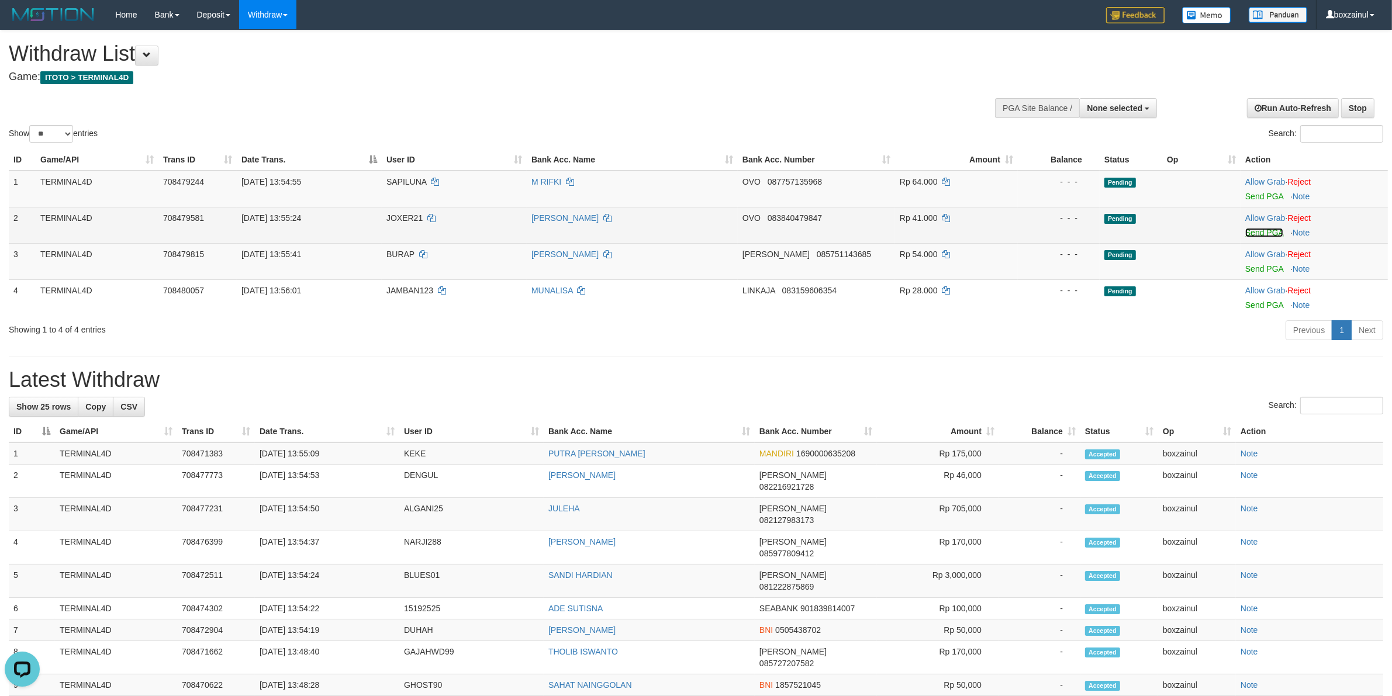
click at [1247, 228] on link "Send PGA" at bounding box center [1265, 232] width 38 height 9
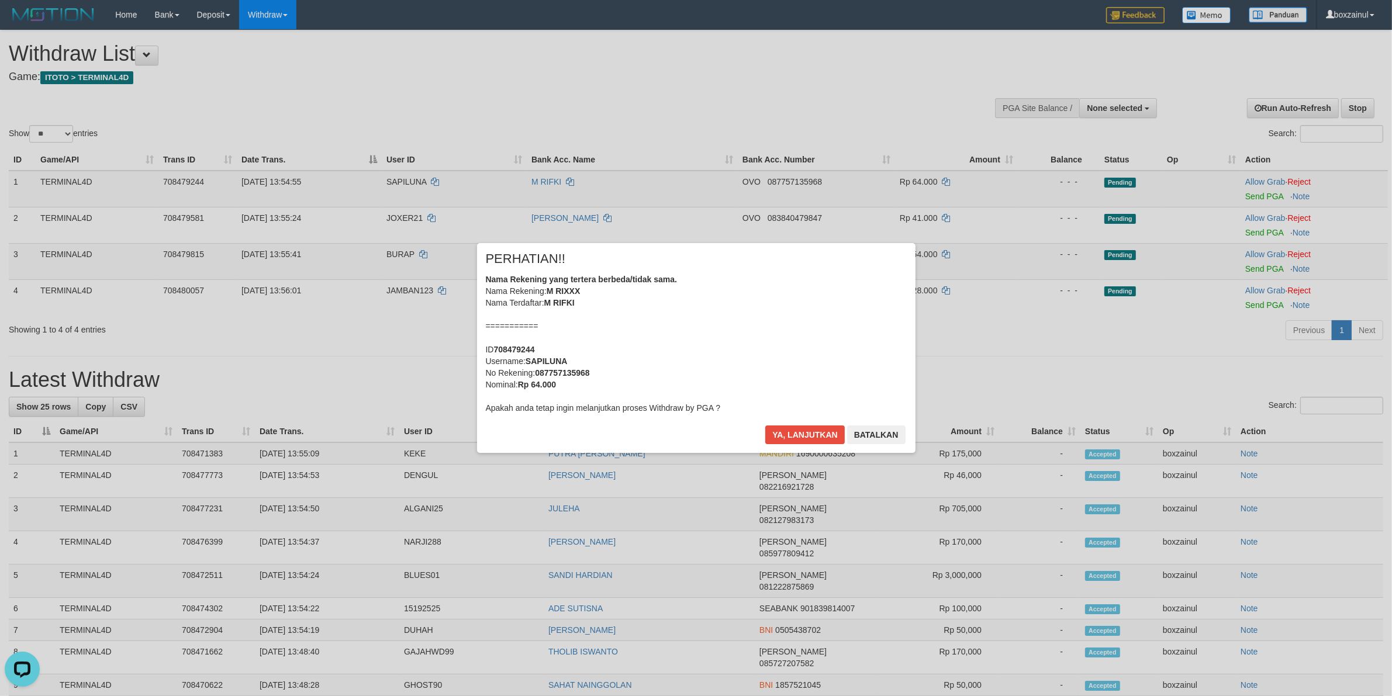
drag, startPoint x: 1288, startPoint y: 270, endPoint x: 1265, endPoint y: 267, distance: 22.9
click at [1272, 269] on div "× PERHATIAN!! Nama Rekening yang tertera berbeda/tidak sama. Nama Rekening: M R…" at bounding box center [696, 348] width 1392 height 256
click at [789, 424] on div "× PERHATIAN!! Nama Rekening yang tertera berbeda/tidak sama. Nama Rekening: M R…" at bounding box center [696, 347] width 439 height 209
click at [791, 431] on button "Ya, lanjutkan" at bounding box center [805, 435] width 80 height 19
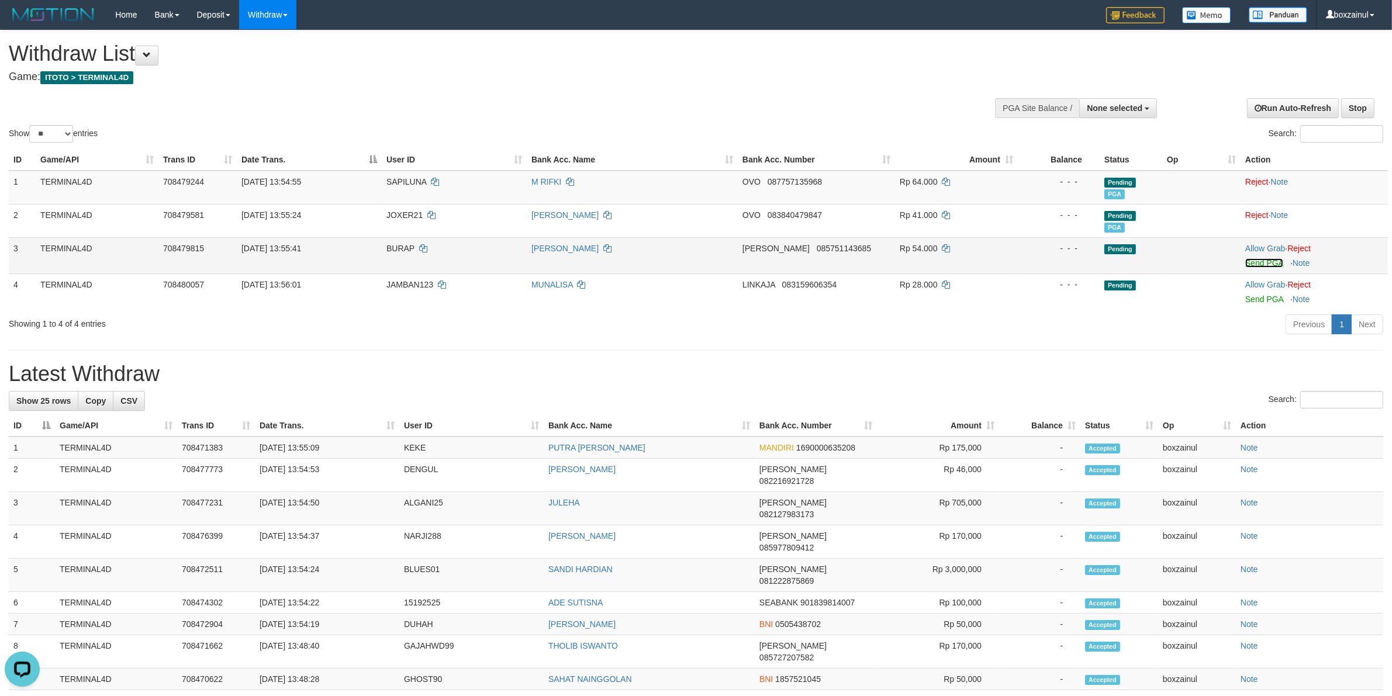
click at [1269, 259] on link "Send PGA" at bounding box center [1265, 262] width 38 height 9
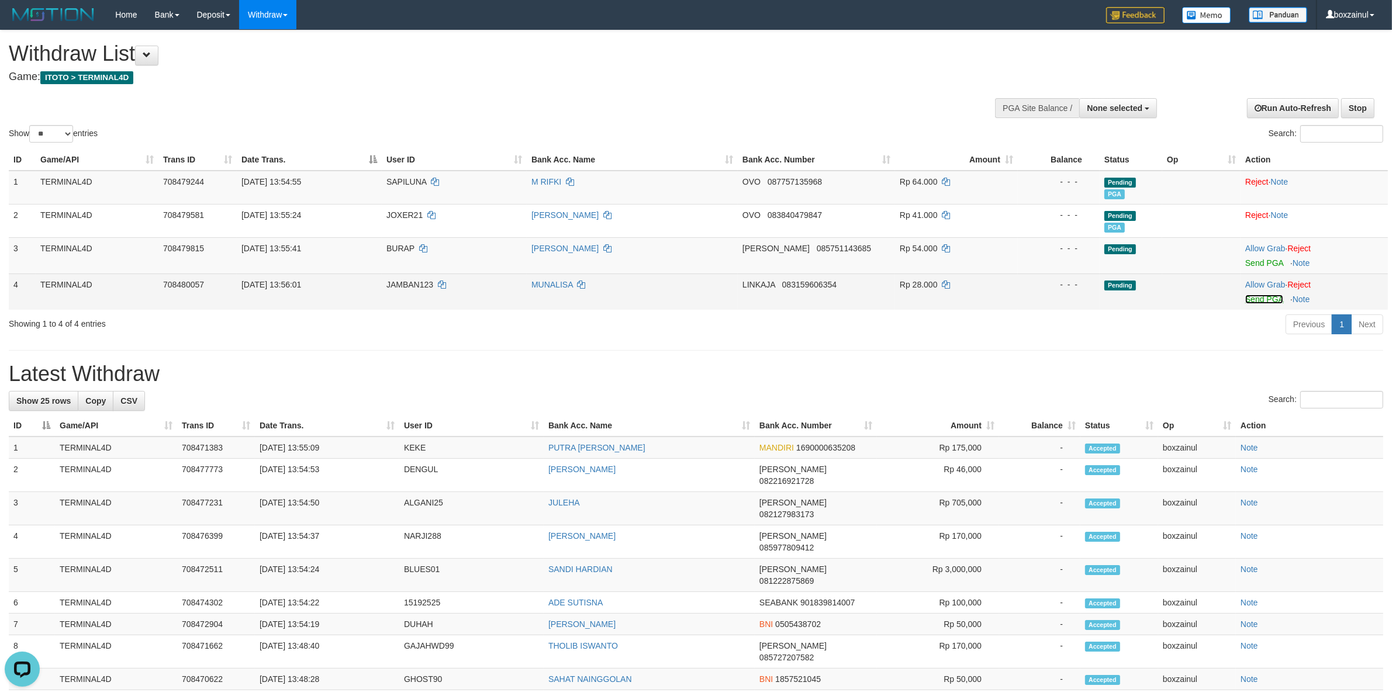
drag, startPoint x: 1262, startPoint y: 301, endPoint x: 785, endPoint y: 198, distance: 488.3
click at [1263, 301] on link "Send PGA" at bounding box center [1265, 299] width 38 height 9
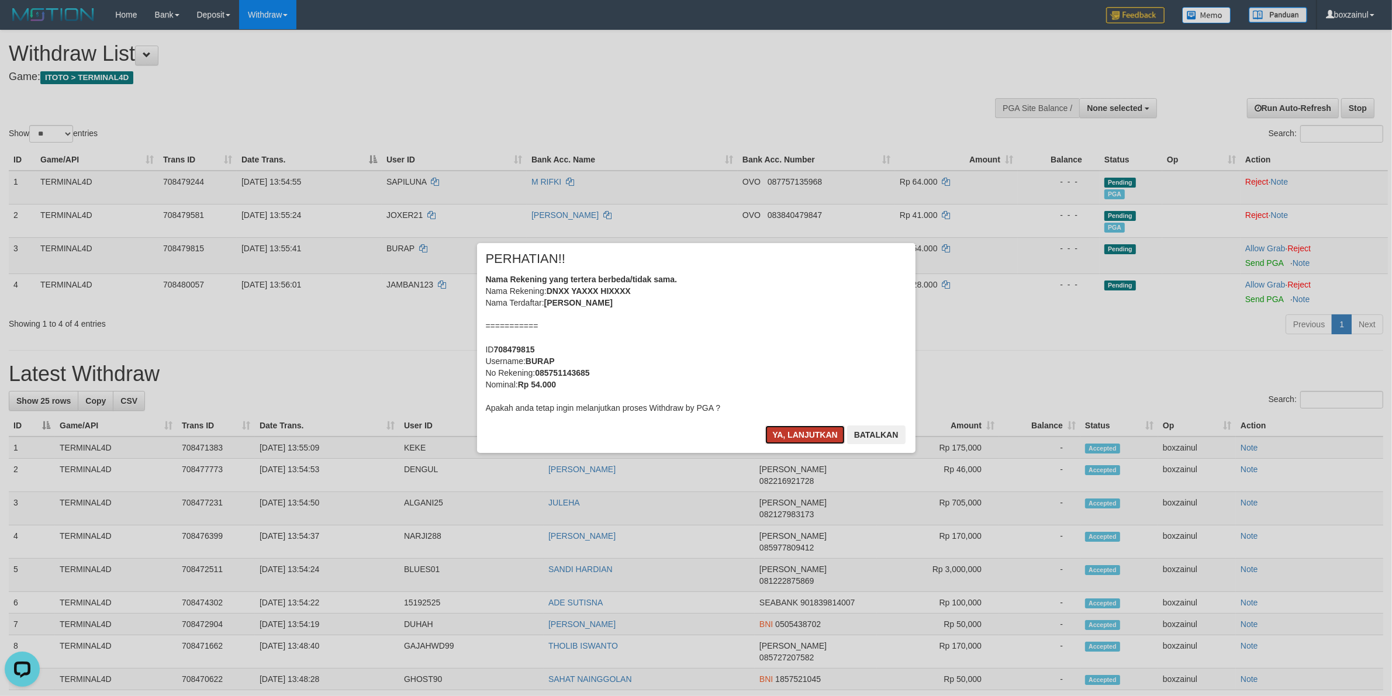
click at [780, 434] on button "Ya, lanjutkan" at bounding box center [805, 435] width 80 height 19
click at [788, 434] on button "Ya, lanjutkan" at bounding box center [805, 435] width 80 height 19
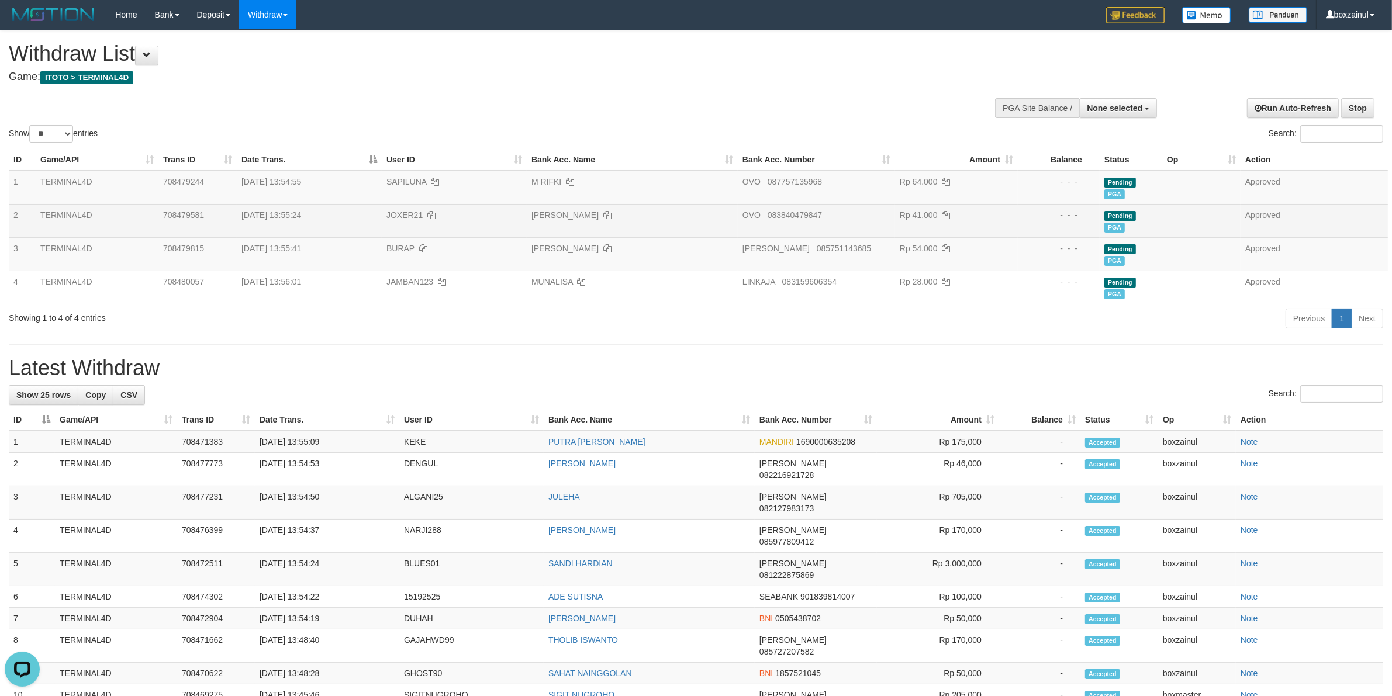
click at [811, 235] on td "OVO 083840479847" at bounding box center [816, 220] width 157 height 33
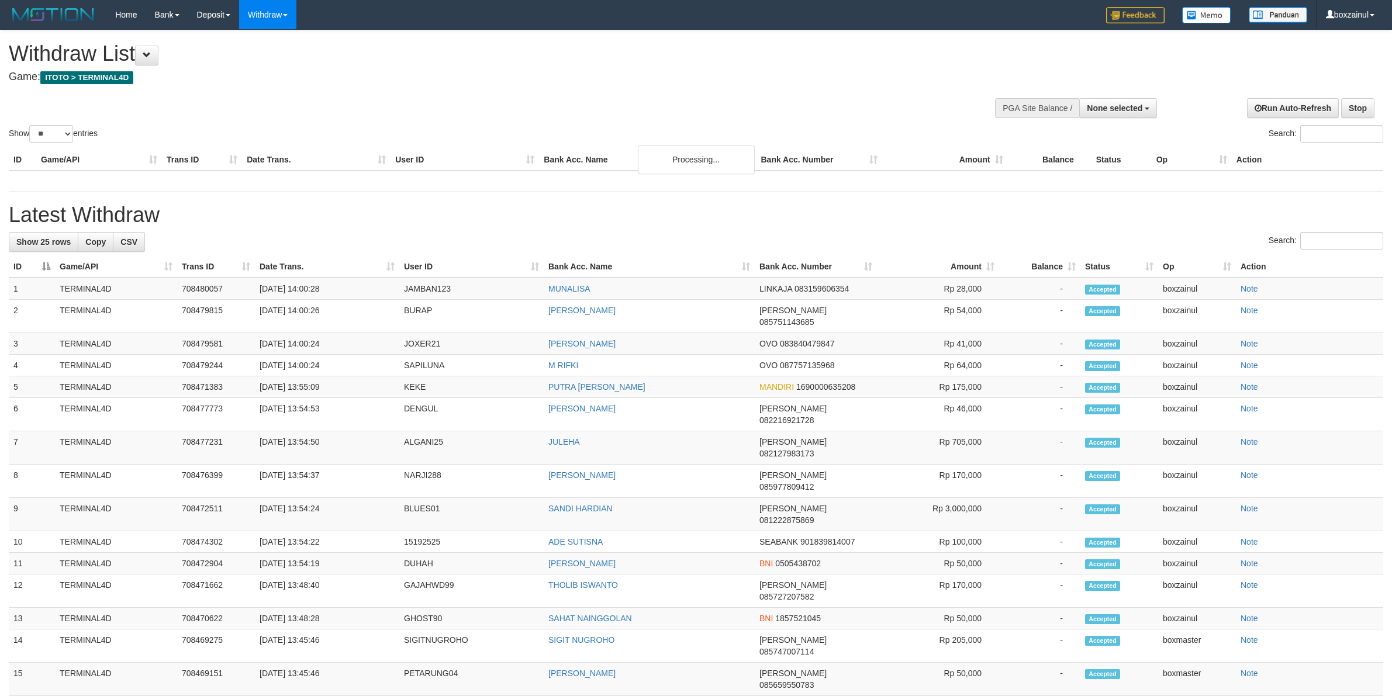
select select
select select "**"
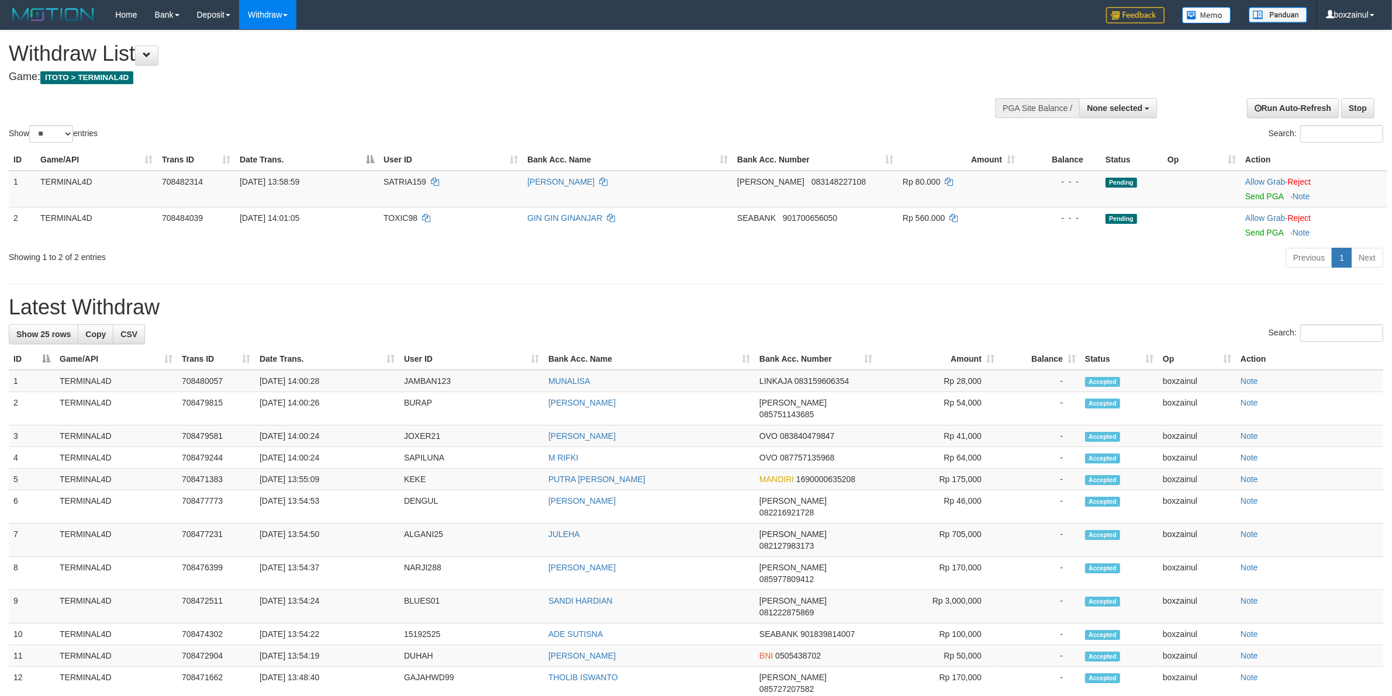
click at [647, 250] on div "Previous 1 Next" at bounding box center [986, 259] width 795 height 25
click at [1267, 191] on td "Allow Grab · Reject Send PGA · Note" at bounding box center [1314, 189] width 147 height 37
click at [1265, 196] on link "Send PGA" at bounding box center [1265, 196] width 38 height 9
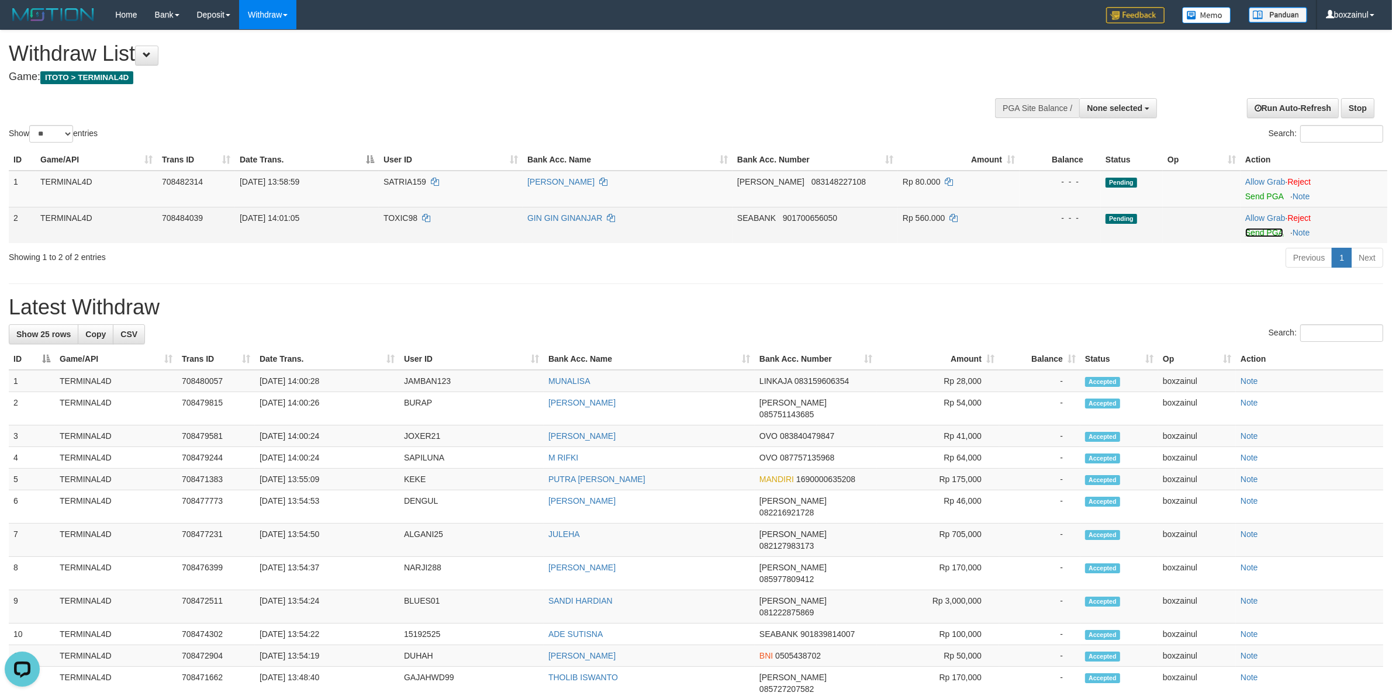
click at [1270, 231] on link "Send PGA" at bounding box center [1265, 232] width 38 height 9
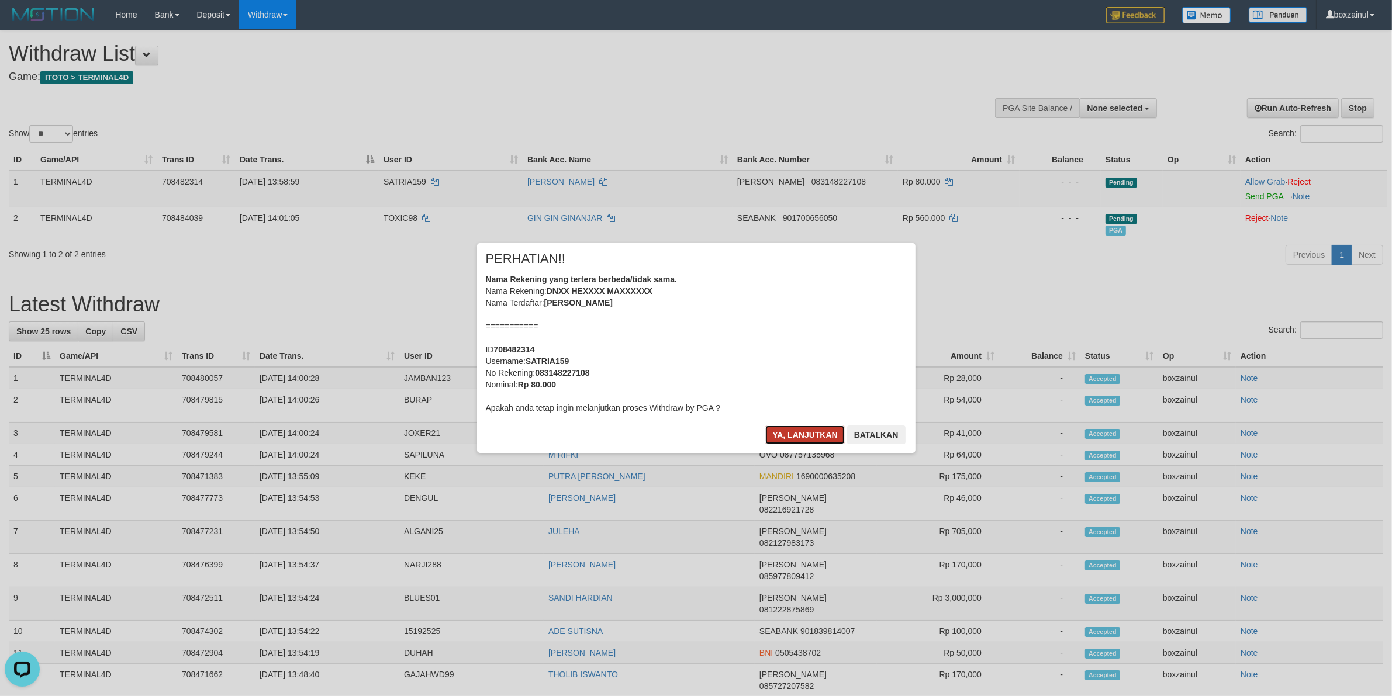
click at [822, 434] on button "Ya, lanjutkan" at bounding box center [805, 435] width 80 height 19
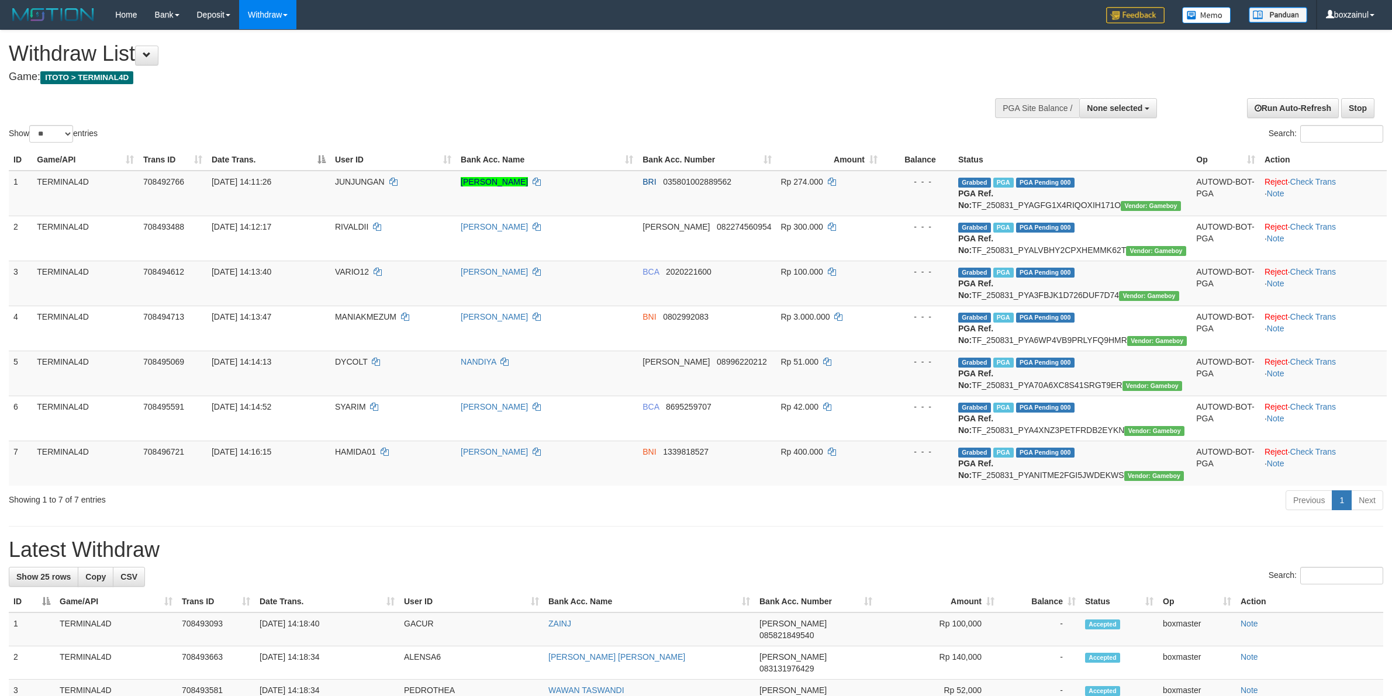
select select
select select "**"
click at [569, 489] on div "ID Game/API Trans ID Date Trans. User ID Bank Acc. Name Bank Acc. Number Amount…" at bounding box center [696, 318] width 1392 height 344
